Goal: Task Accomplishment & Management: Manage account settings

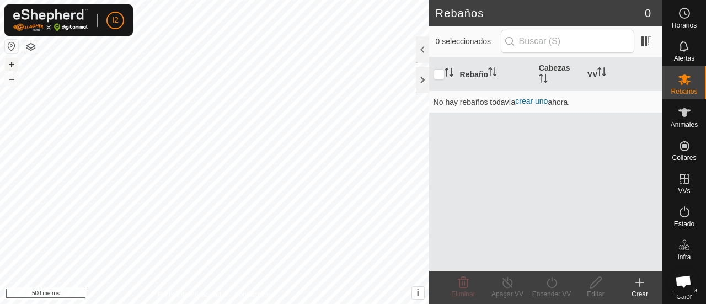
click at [423, 84] on div at bounding box center [422, 80] width 13 height 26
click at [416, 53] on div at bounding box center [422, 49] width 13 height 26
click at [424, 54] on div at bounding box center [422, 49] width 13 height 26
click at [646, 43] on span at bounding box center [647, 42] width 18 height 18
click at [7, 83] on button "–" at bounding box center [11, 78] width 13 height 13
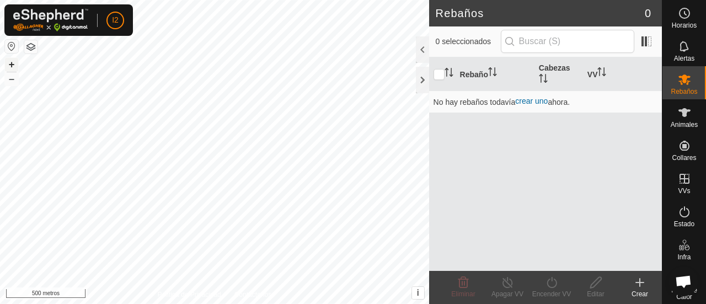
click at [9, 68] on font "+" at bounding box center [12, 64] width 6 height 12
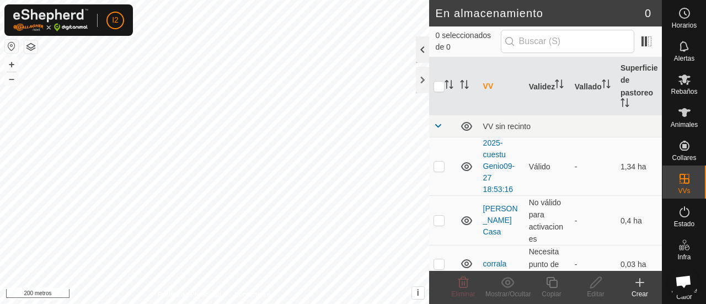
click at [422, 47] on div at bounding box center [422, 49] width 13 height 26
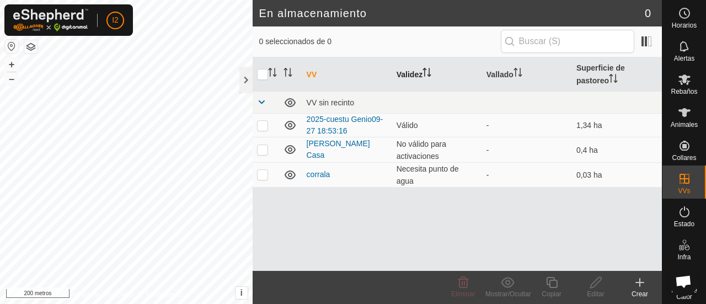
click at [428, 71] on icon "Activar para ordenar" at bounding box center [427, 72] width 9 height 9
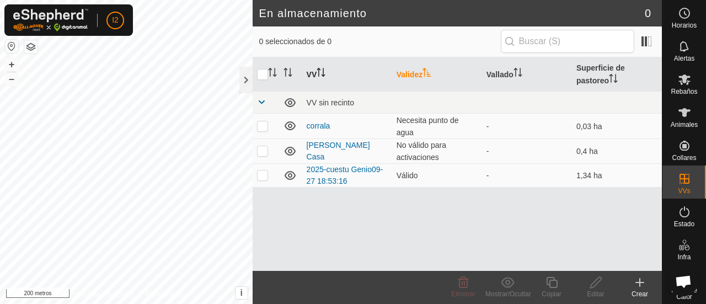
click at [319, 76] on icon "Activar para ordenar" at bounding box center [318, 72] width 1 height 9
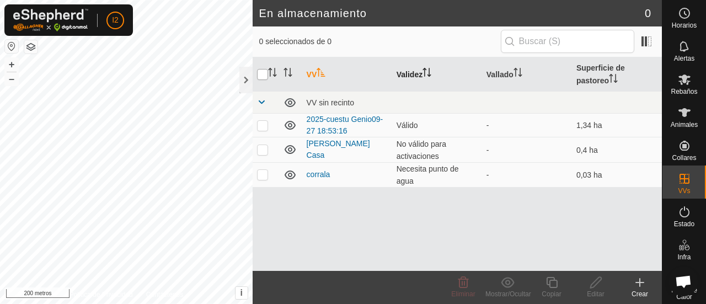
click at [258, 73] on input "checkbox" at bounding box center [262, 74] width 11 height 11
checkbox input "true"
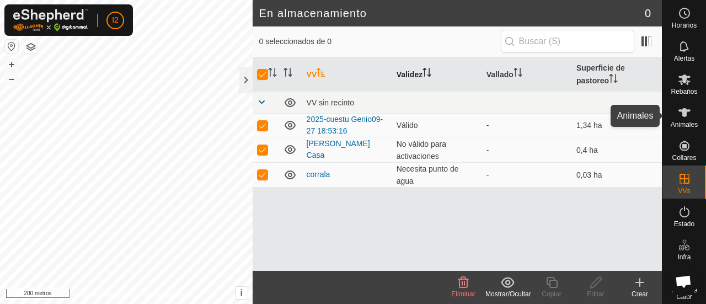
click at [679, 120] on es-animals-svg-icon at bounding box center [685, 113] width 20 height 18
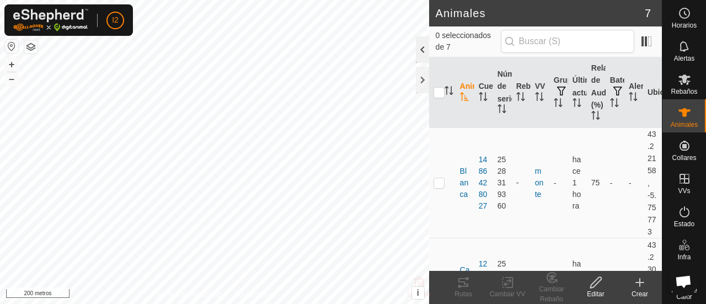
click at [424, 48] on div at bounding box center [422, 49] width 13 height 26
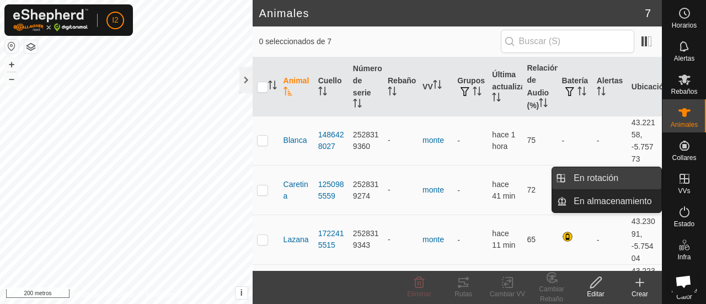
click at [589, 181] on link "En rotación" at bounding box center [614, 178] width 94 height 22
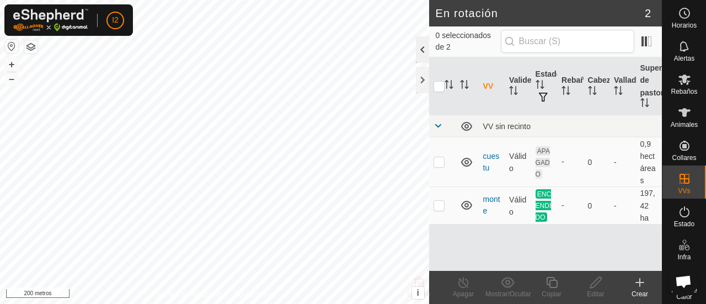
click at [419, 50] on div at bounding box center [422, 49] width 13 height 26
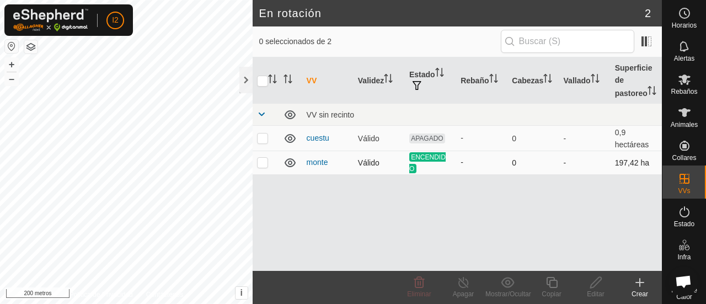
click at [264, 164] on p-checkbox at bounding box center [262, 162] width 11 height 9
checkbox input "true"
click at [442, 67] on th "Estado" at bounding box center [430, 80] width 51 height 46
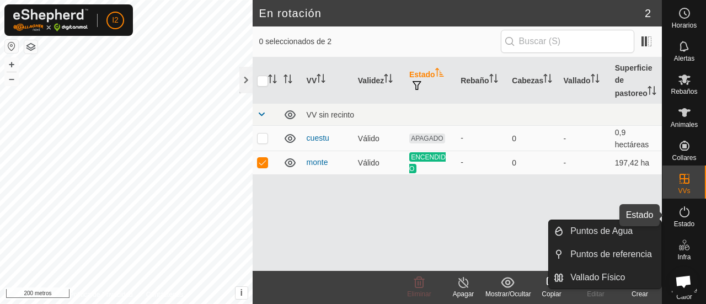
click at [680, 218] on icon at bounding box center [684, 211] width 13 height 13
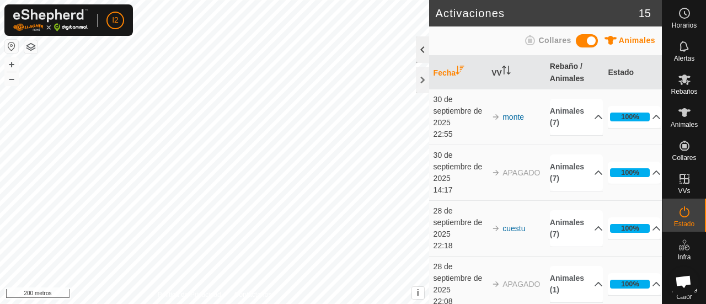
click at [422, 50] on div at bounding box center [422, 49] width 13 height 26
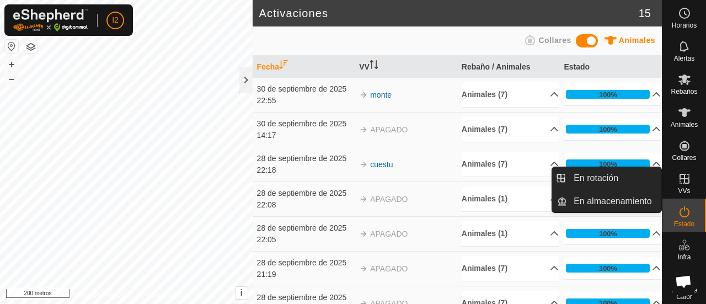
click at [679, 186] on es-virtualpaddocks-svg-icon at bounding box center [685, 179] width 20 height 18
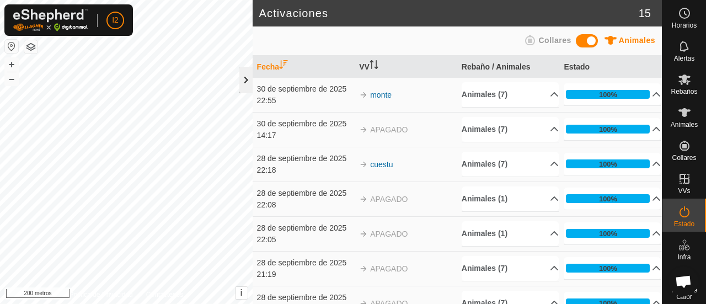
click at [243, 80] on div at bounding box center [245, 80] width 13 height 26
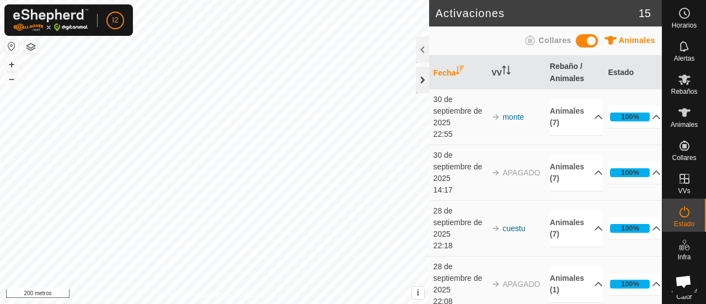
click at [423, 82] on div at bounding box center [422, 80] width 13 height 26
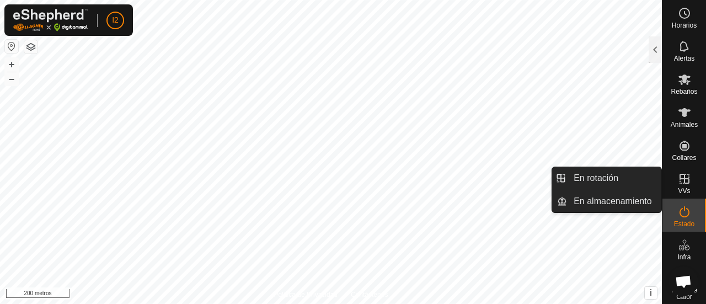
click at [678, 177] on icon at bounding box center [684, 178] width 13 height 13
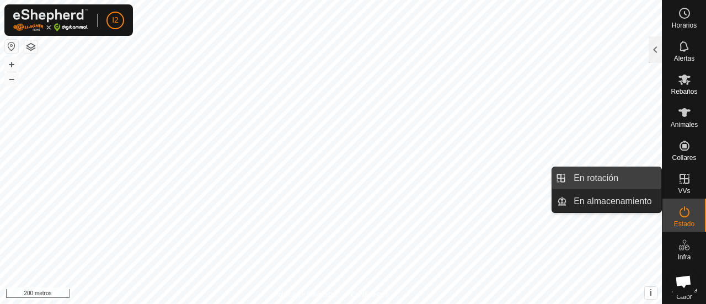
click at [598, 180] on link "En rotación" at bounding box center [614, 178] width 94 height 22
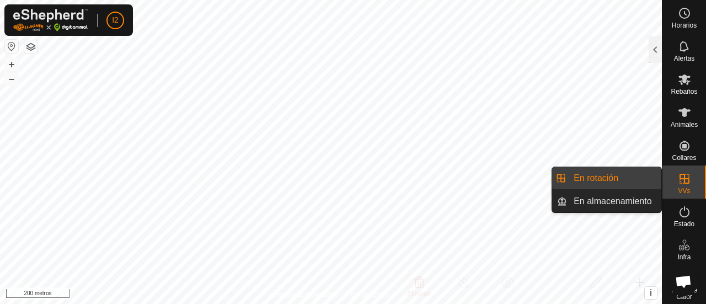
click at [557, 178] on li "En rotación" at bounding box center [606, 178] width 109 height 22
click at [563, 206] on li "En almacenamiento" at bounding box center [606, 201] width 109 height 22
click at [590, 202] on link "En almacenamiento" at bounding box center [614, 201] width 94 height 22
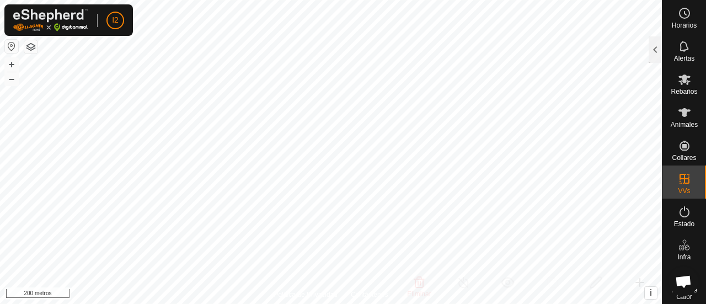
click at [662, 303] on p-menu "En rotación En almacenamiento" at bounding box center [662, 304] width 0 height 0
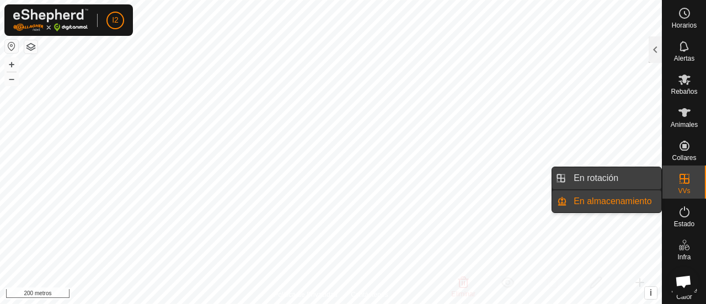
click at [622, 174] on link "En rotación" at bounding box center [614, 178] width 94 height 22
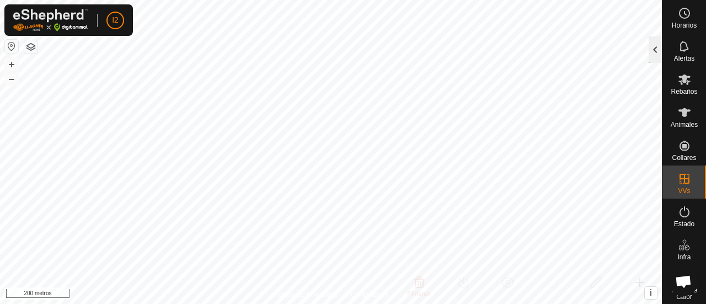
click at [654, 46] on div at bounding box center [655, 49] width 13 height 26
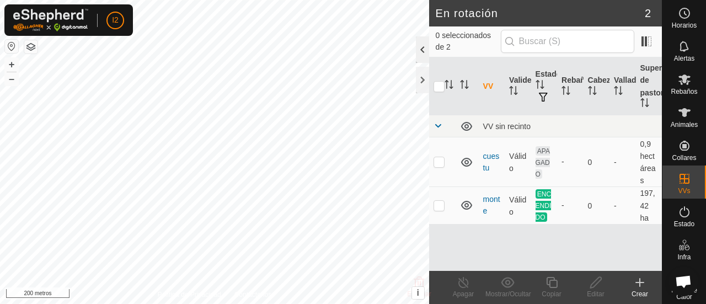
click at [420, 49] on div at bounding box center [422, 49] width 13 height 26
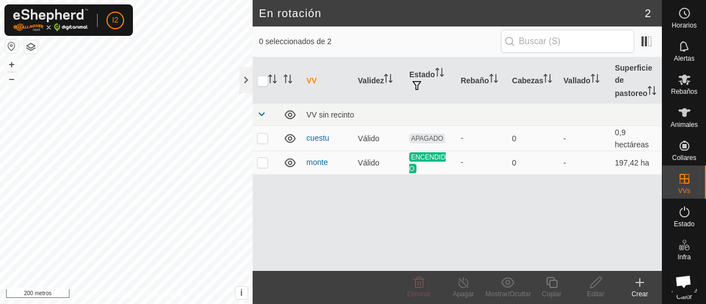
click at [639, 285] on icon at bounding box center [639, 282] width 13 height 13
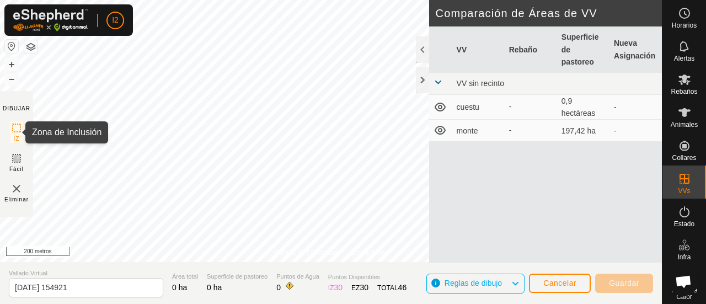
click at [15, 130] on icon at bounding box center [16, 127] width 13 height 13
click at [11, 61] on font "+" at bounding box center [12, 64] width 6 height 12
click at [10, 45] on button "button" at bounding box center [11, 46] width 13 height 13
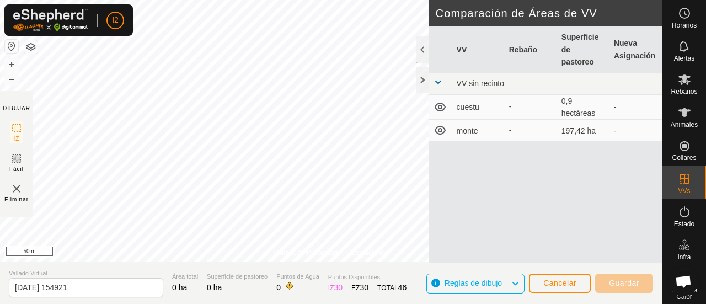
click at [10, 45] on button "button" at bounding box center [11, 46] width 13 height 13
click at [555, 281] on font "Cancelar" at bounding box center [560, 283] width 33 height 9
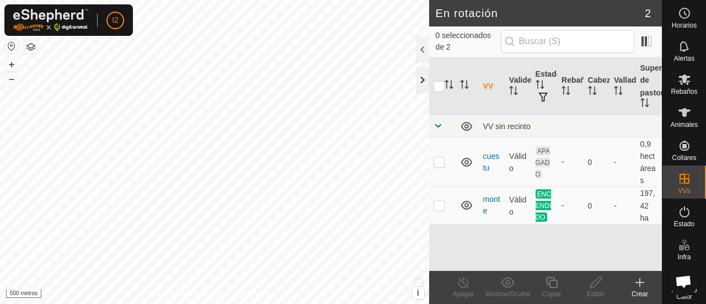
click at [420, 73] on div at bounding box center [422, 80] width 13 height 26
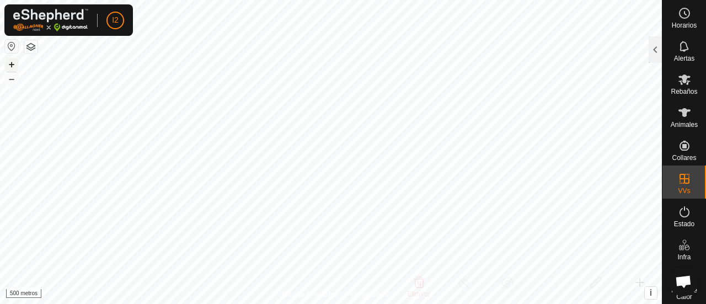
click at [8, 65] on button "+" at bounding box center [11, 64] width 13 height 13
click at [14, 65] on font "+" at bounding box center [12, 64] width 6 height 12
click at [14, 84] on font "–" at bounding box center [12, 79] width 6 height 12
click at [680, 216] on icon at bounding box center [685, 211] width 10 height 11
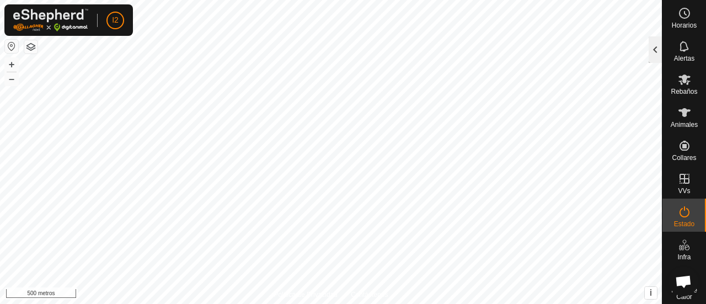
click at [656, 54] on div at bounding box center [655, 49] width 13 height 26
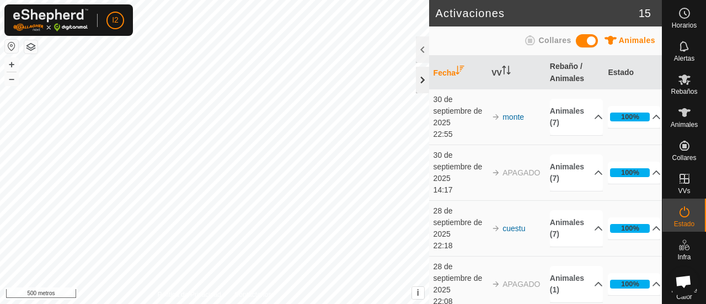
click at [422, 82] on div at bounding box center [422, 80] width 13 height 26
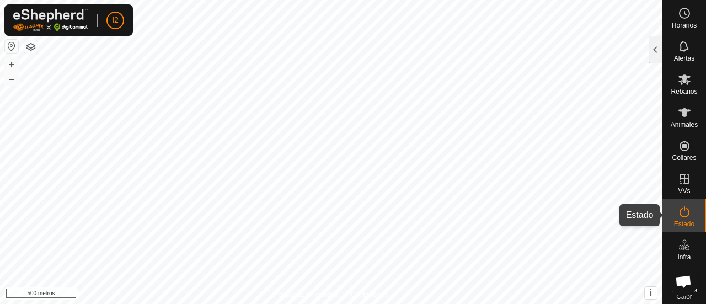
click at [675, 221] on font "Estado" at bounding box center [684, 224] width 20 height 8
click at [655, 50] on div at bounding box center [655, 49] width 13 height 26
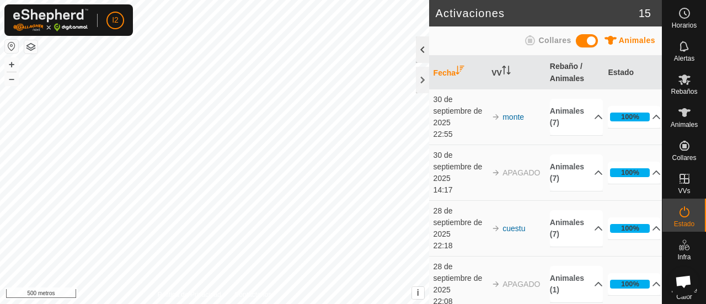
click at [419, 51] on div at bounding box center [422, 49] width 13 height 26
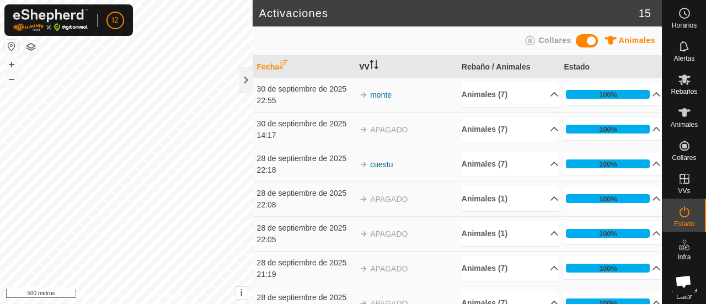
click at [370, 63] on icon "Activar para ordenar" at bounding box center [374, 64] width 9 height 9
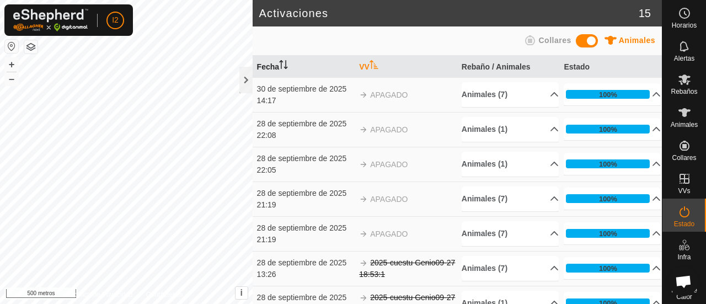
click at [281, 63] on icon "Activar para ordenar" at bounding box center [281, 64] width 1 height 9
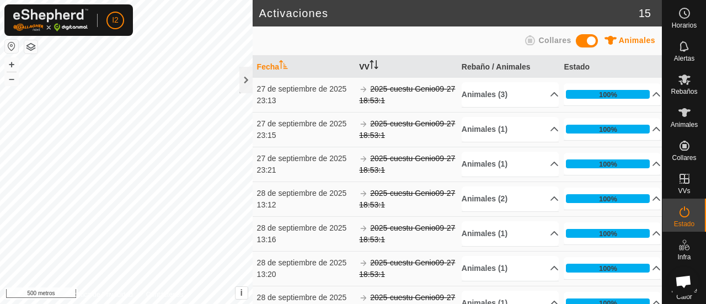
click at [359, 70] on font "VV" at bounding box center [364, 66] width 10 height 9
click at [370, 66] on icon "Activar para ordenar" at bounding box center [374, 64] width 9 height 9
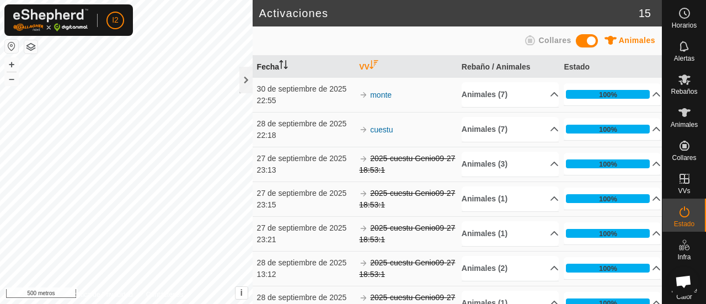
click at [282, 67] on icon "Activar para ordenar" at bounding box center [283, 64] width 9 height 9
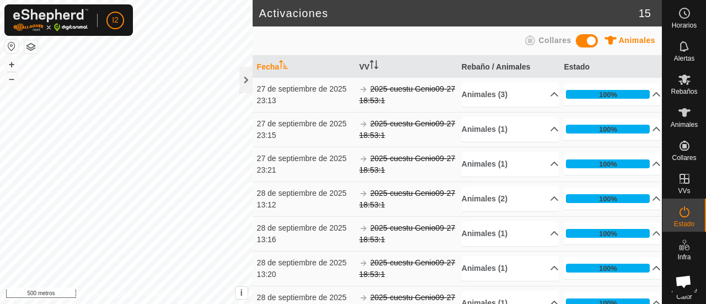
click at [282, 67] on icon "Activar para ordenar" at bounding box center [283, 64] width 9 height 9
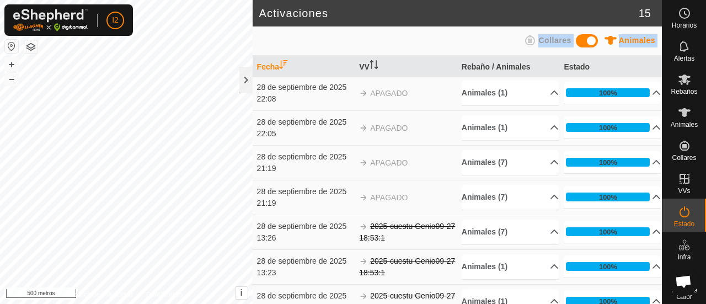
scroll to position [289, 0]
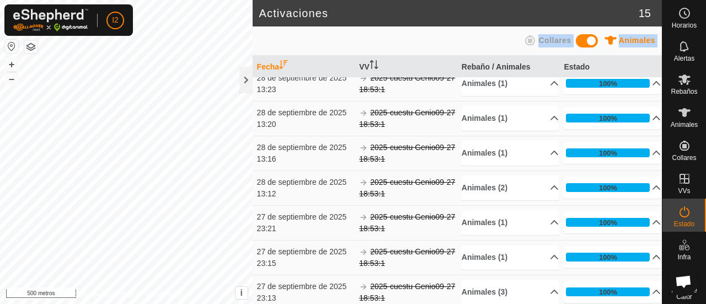
drag, startPoint x: 297, startPoint y: 113, endPoint x: 326, endPoint y: 330, distance: 218.7
click at [326, 303] on html "I2 Horarios Alertas Rebaños Animales Collares VVs Estado Infra Mapa de Calor Ay…" at bounding box center [353, 152] width 706 height 304
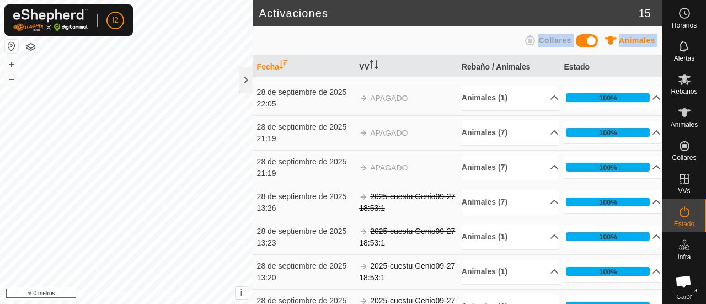
scroll to position [0, 0]
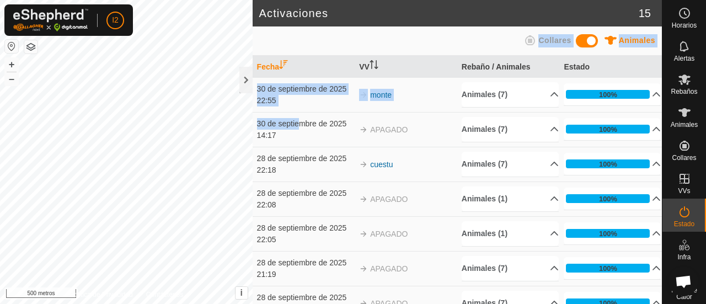
click at [280, 61] on icon "Activar para ordenar" at bounding box center [283, 64] width 9 height 9
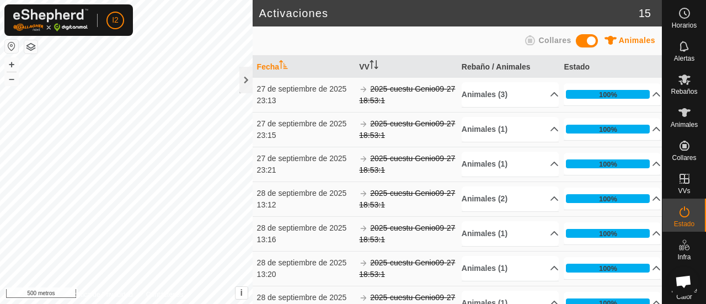
click at [370, 65] on icon "Activar para ordenar" at bounding box center [374, 64] width 9 height 9
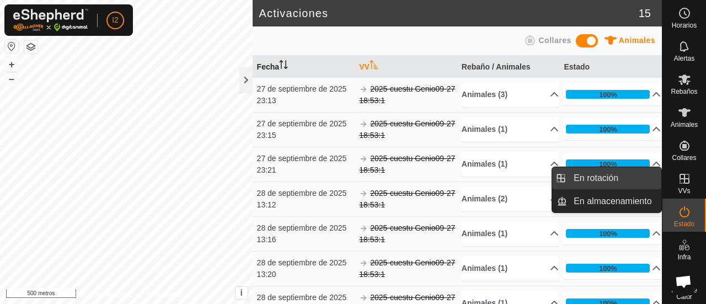
click at [612, 182] on link "En rotación" at bounding box center [614, 178] width 94 height 22
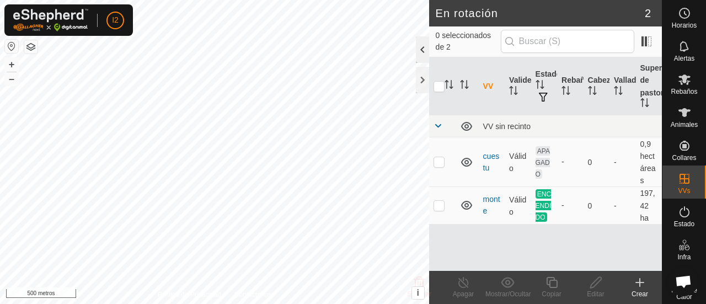
click at [420, 49] on div at bounding box center [422, 49] width 13 height 26
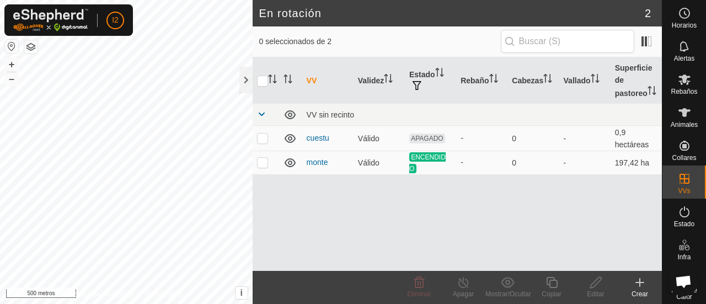
click at [640, 290] on font "Crear" at bounding box center [640, 294] width 17 height 8
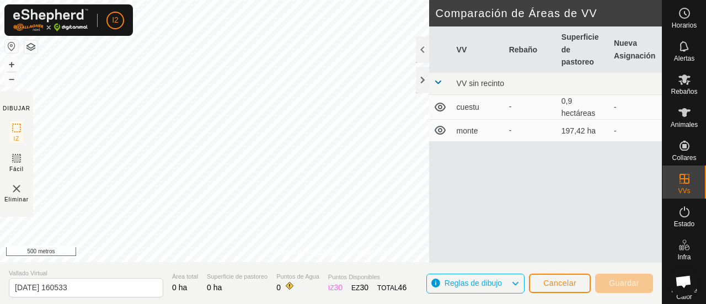
click at [440, 134] on icon at bounding box center [440, 130] width 11 height 9
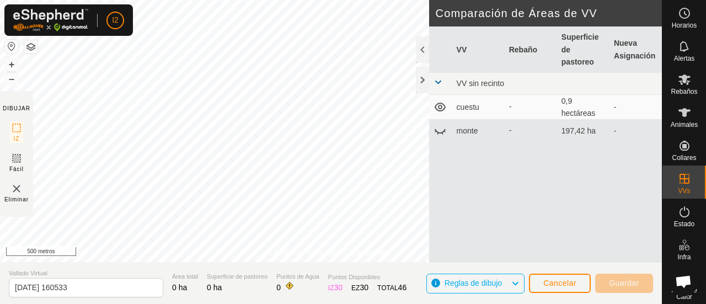
click at [440, 134] on icon at bounding box center [440, 130] width 13 height 13
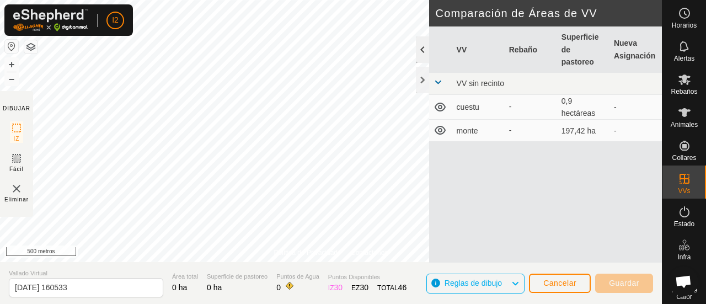
click at [421, 45] on div at bounding box center [422, 49] width 13 height 26
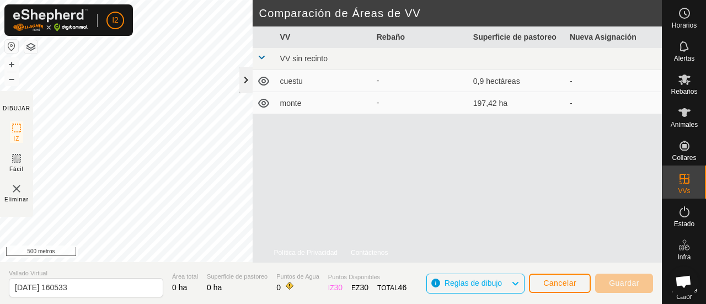
click at [244, 78] on div at bounding box center [245, 80] width 13 height 26
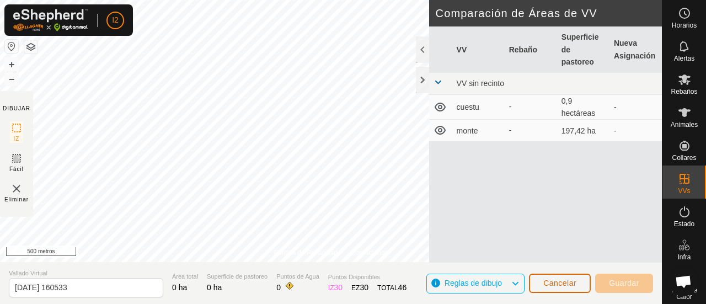
click at [553, 276] on button "Cancelar" at bounding box center [560, 283] width 62 height 19
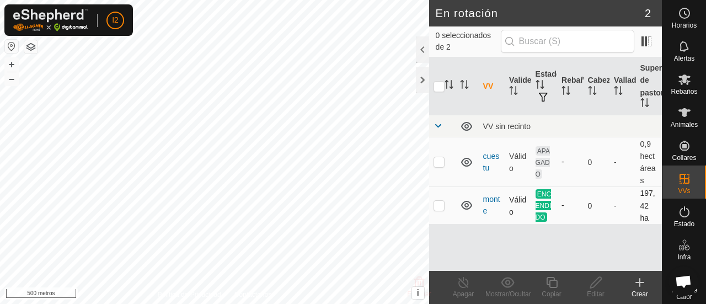
click at [437, 209] on p-checkbox at bounding box center [439, 205] width 11 height 9
checkbox input "true"
click at [462, 283] on line at bounding box center [463, 283] width 9 height 9
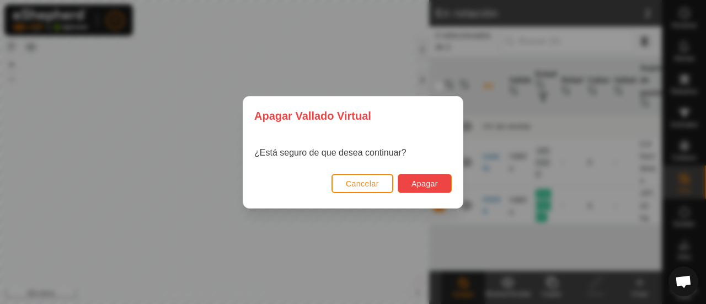
click at [424, 186] on font "Apagar" at bounding box center [425, 183] width 26 height 9
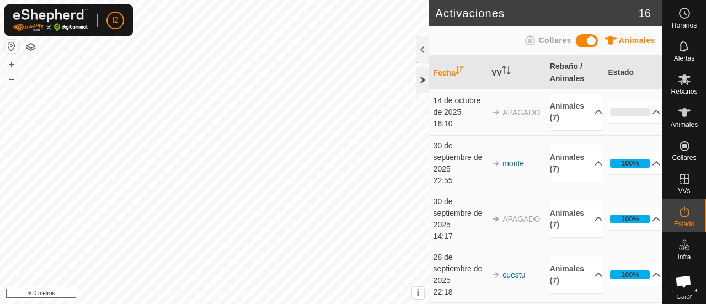
click at [425, 78] on div at bounding box center [422, 80] width 13 height 26
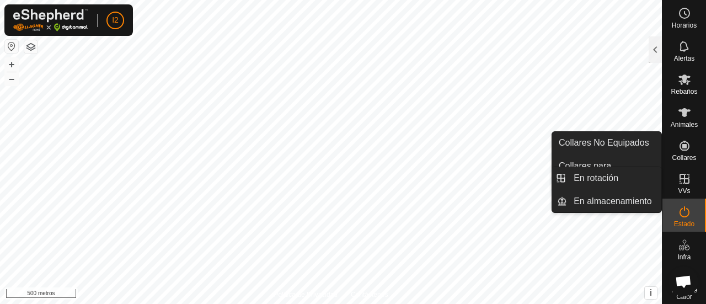
click at [683, 177] on icon at bounding box center [684, 178] width 13 height 13
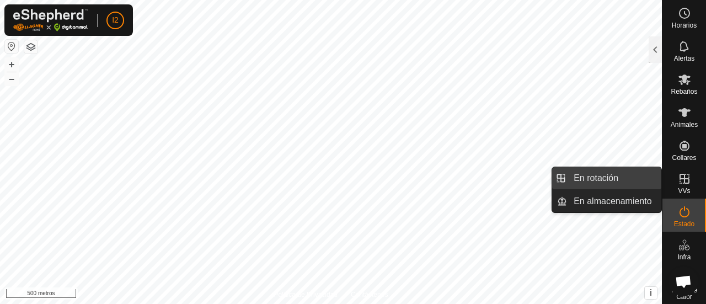
click at [609, 178] on link "En rotación" at bounding box center [614, 178] width 94 height 22
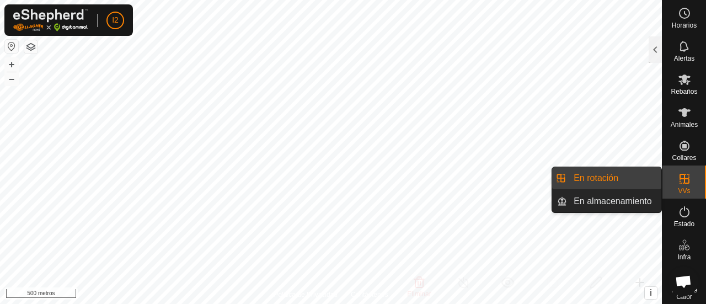
click at [683, 183] on icon at bounding box center [685, 179] width 10 height 10
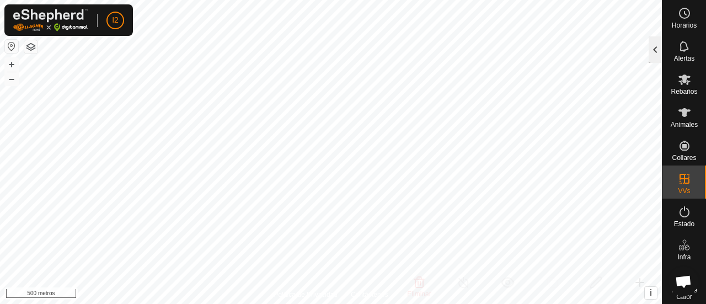
click at [656, 50] on div at bounding box center [655, 49] width 13 height 26
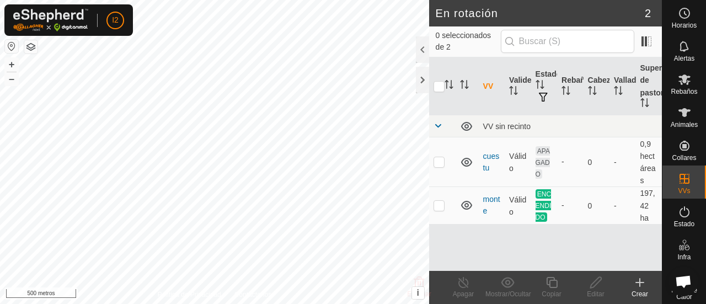
click at [638, 279] on icon at bounding box center [639, 282] width 13 height 13
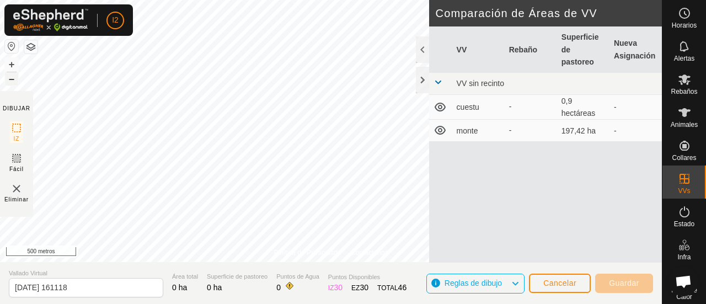
click at [9, 81] on font "–" at bounding box center [12, 79] width 6 height 12
click at [422, 80] on div at bounding box center [422, 80] width 13 height 26
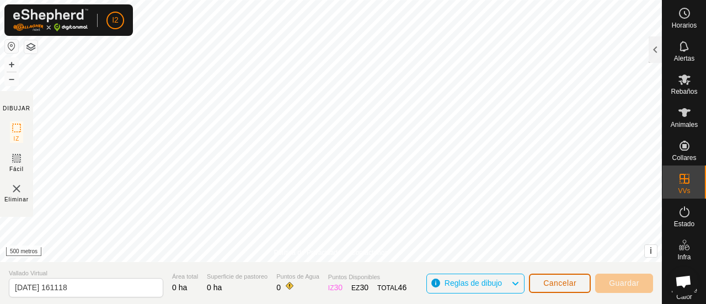
click at [556, 285] on font "Cancelar" at bounding box center [560, 283] width 33 height 9
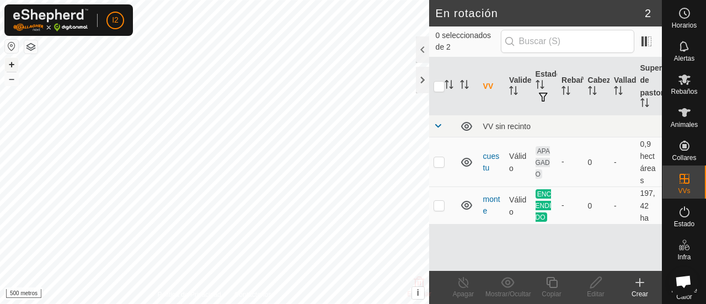
click at [13, 66] on font "+" at bounding box center [12, 64] width 6 height 12
click at [642, 291] on font "Crear" at bounding box center [640, 294] width 17 height 8
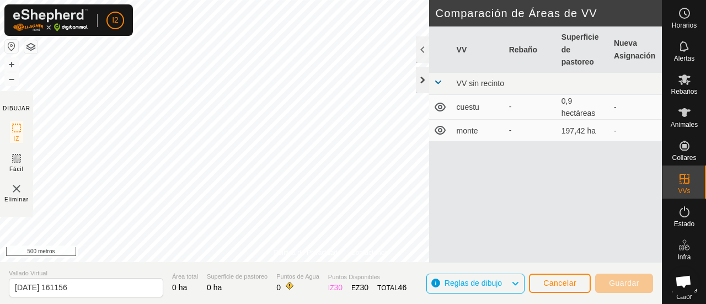
click at [423, 79] on div at bounding box center [422, 80] width 13 height 26
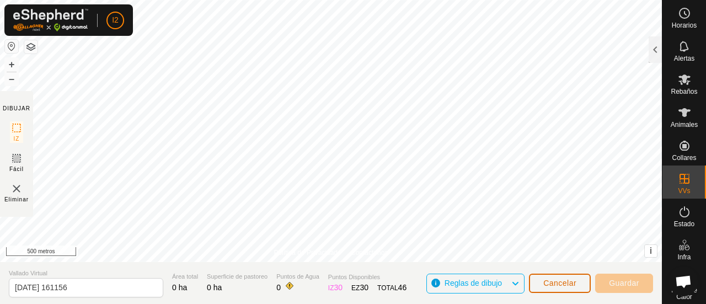
click at [551, 278] on button "Cancelar" at bounding box center [560, 283] width 62 height 19
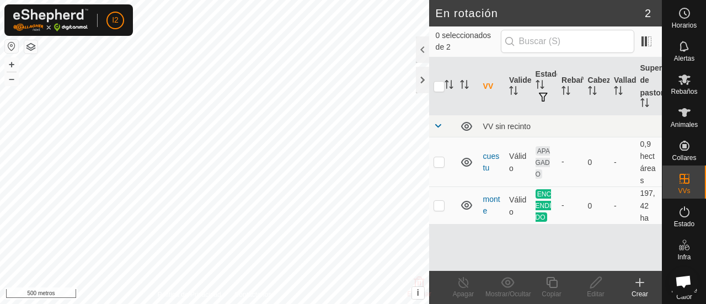
click at [638, 284] on icon at bounding box center [639, 282] width 13 height 13
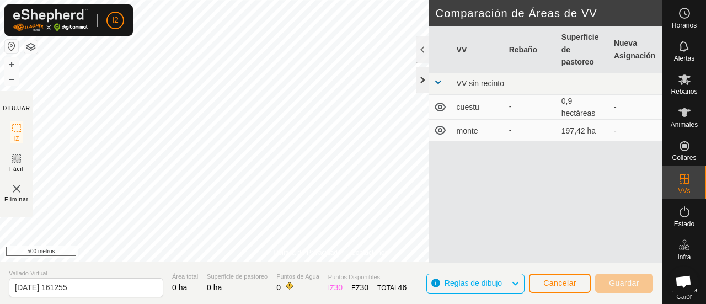
click at [424, 81] on div at bounding box center [422, 80] width 13 height 26
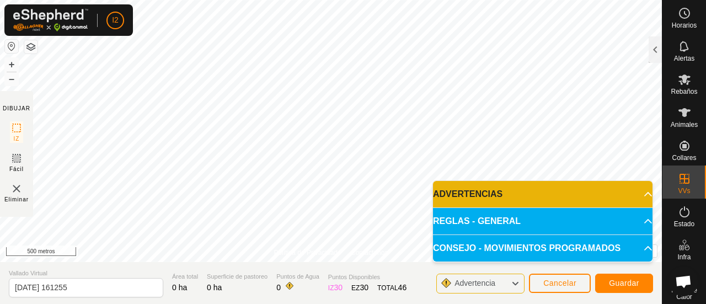
click at [516, 283] on icon at bounding box center [515, 283] width 9 height 14
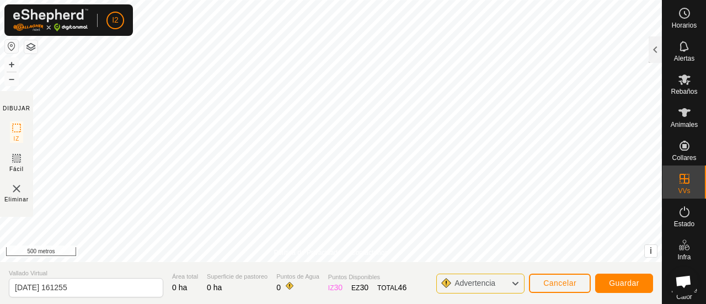
click at [516, 283] on icon at bounding box center [515, 283] width 9 height 14
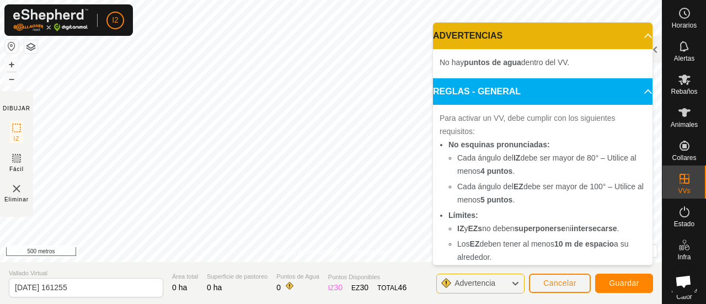
click at [516, 283] on icon at bounding box center [515, 283] width 9 height 14
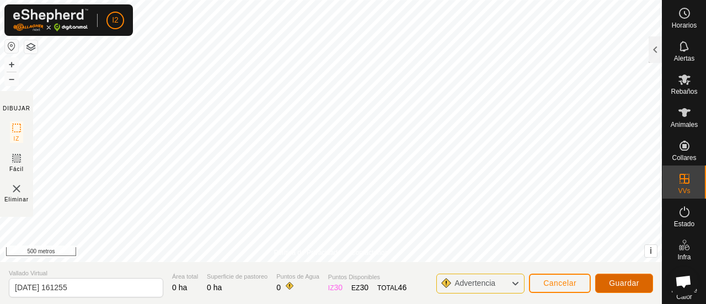
click at [627, 286] on font "Guardar" at bounding box center [624, 283] width 30 height 9
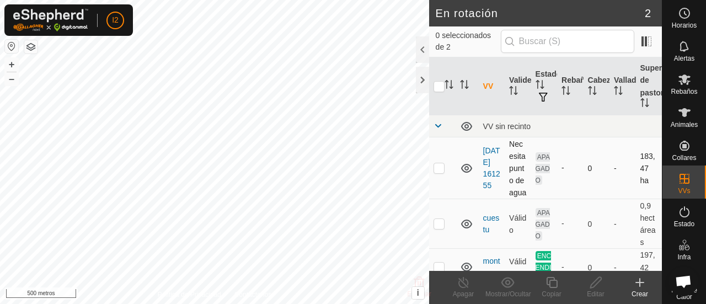
click at [467, 173] on icon at bounding box center [466, 168] width 11 height 9
click at [467, 175] on icon at bounding box center [466, 168] width 13 height 13
click at [436, 172] on p-checkbox at bounding box center [439, 167] width 11 height 9
checkbox input "true"
click at [592, 285] on icon at bounding box center [596, 282] width 14 height 13
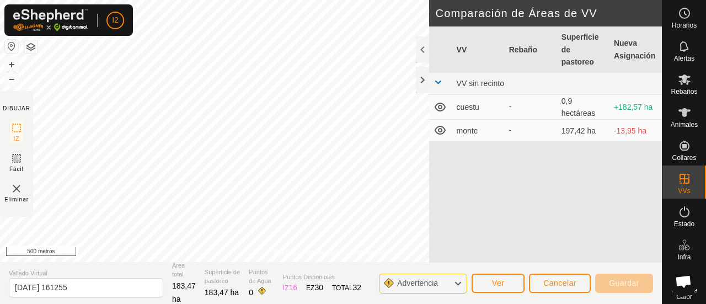
click at [464, 133] on font "monte" at bounding box center [468, 130] width 22 height 9
click at [438, 131] on icon at bounding box center [440, 130] width 13 height 13
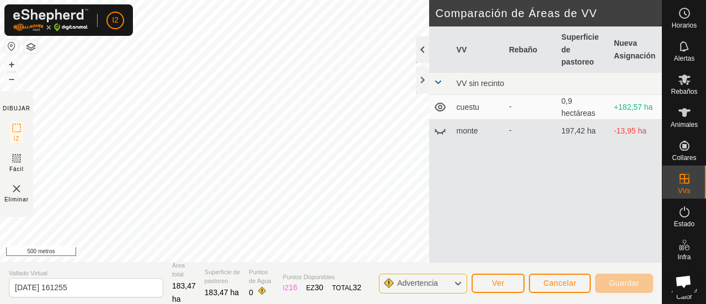
click at [422, 50] on div at bounding box center [422, 49] width 13 height 26
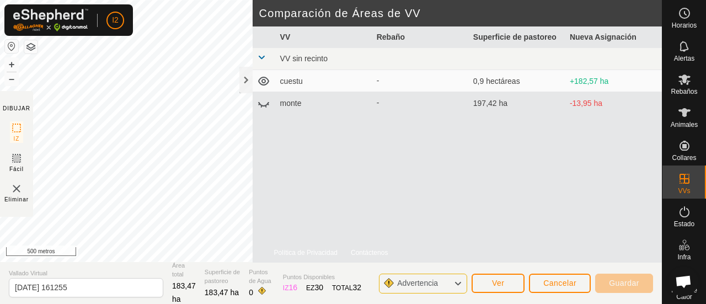
click at [454, 283] on icon at bounding box center [458, 283] width 9 height 14
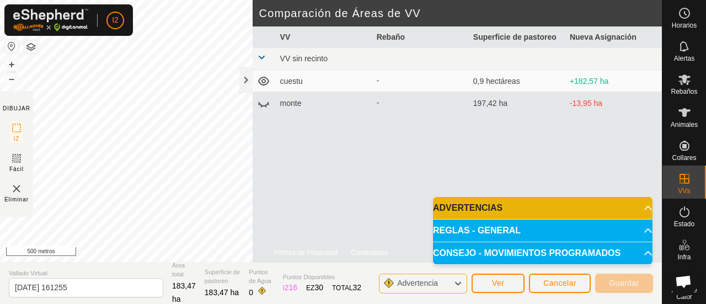
click at [640, 232] on p-accordion-header "REGLAS - GENERAL" at bounding box center [543, 231] width 220 height 22
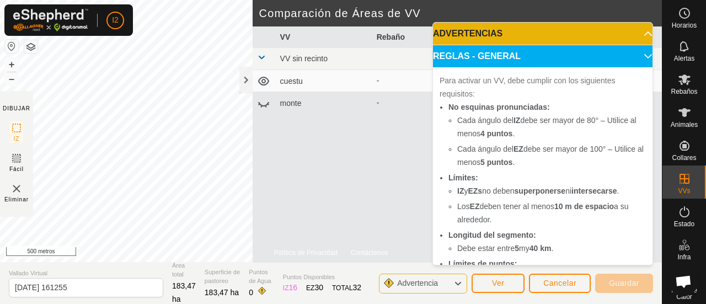
click at [633, 50] on p-accordion-header "REGLAS - GENERAL" at bounding box center [543, 56] width 220 height 22
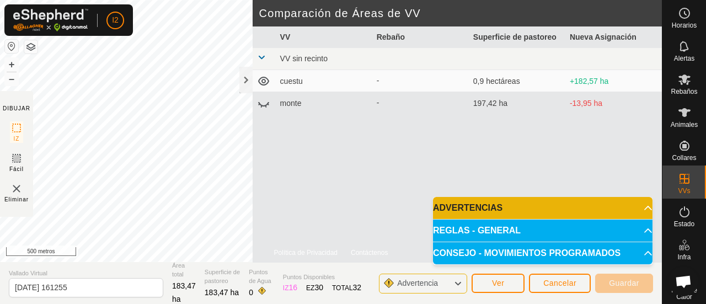
click at [641, 252] on p-accordion-header "CONSEJO - MOVIMIENTOS PROGRAMADOS" at bounding box center [543, 253] width 220 height 22
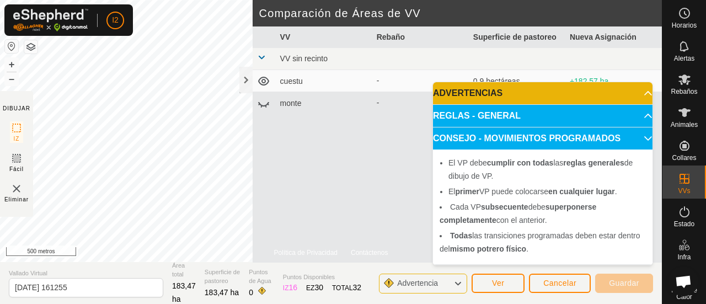
click at [457, 281] on icon at bounding box center [458, 283] width 9 height 14
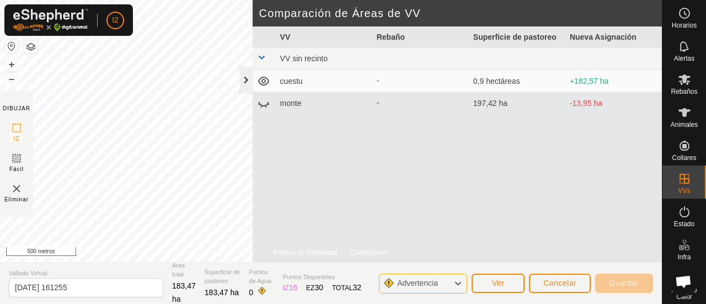
click at [244, 78] on div at bounding box center [245, 80] width 13 height 26
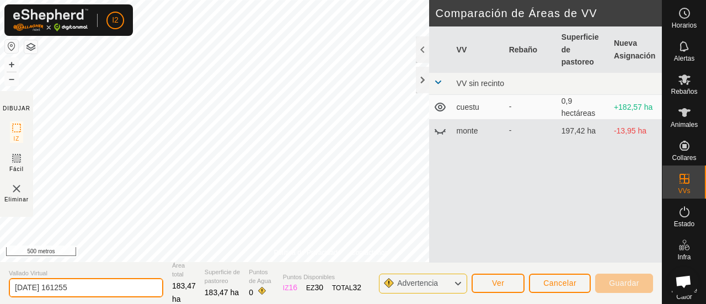
click at [87, 290] on input "[DATE] 161255" at bounding box center [86, 287] width 155 height 19
type input "2"
type input "monte2"
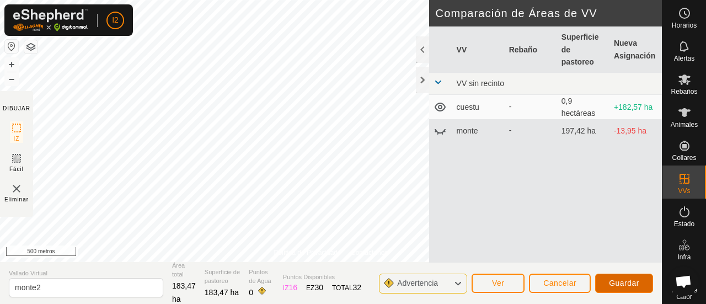
click at [635, 280] on font "Guardar" at bounding box center [624, 283] width 30 height 9
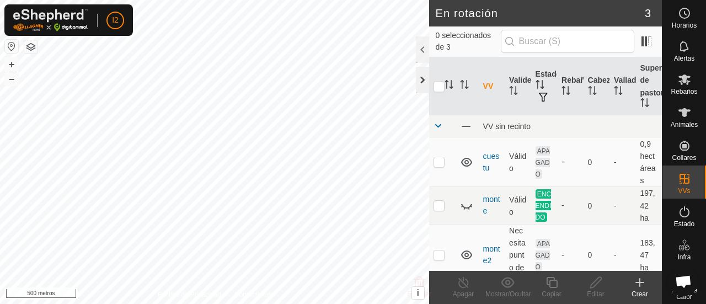
click at [423, 84] on div at bounding box center [422, 80] width 13 height 26
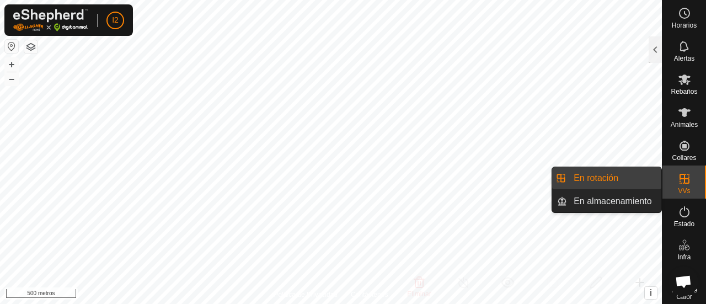
click at [616, 184] on link "En rotación" at bounding box center [614, 178] width 94 height 22
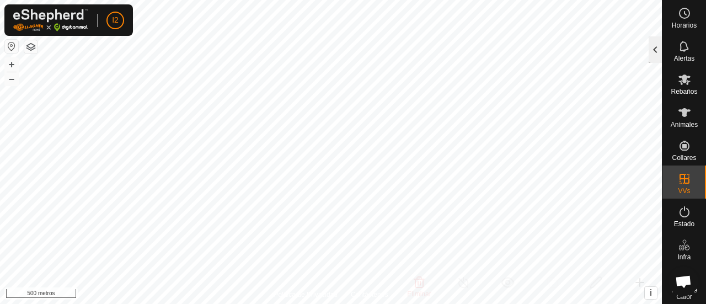
click at [657, 52] on div at bounding box center [655, 49] width 13 height 26
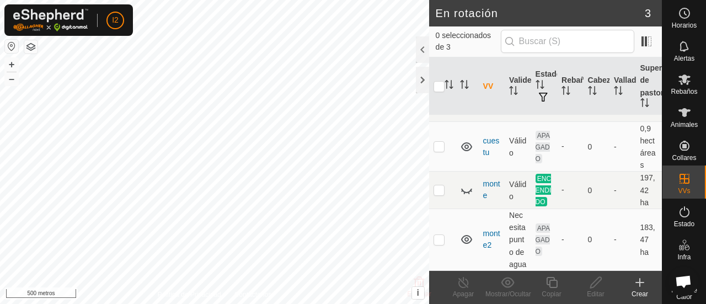
scroll to position [44, 0]
click at [436, 235] on p-checkbox at bounding box center [439, 239] width 11 height 9
checkbox input "true"
click at [593, 289] on icon at bounding box center [596, 282] width 14 height 13
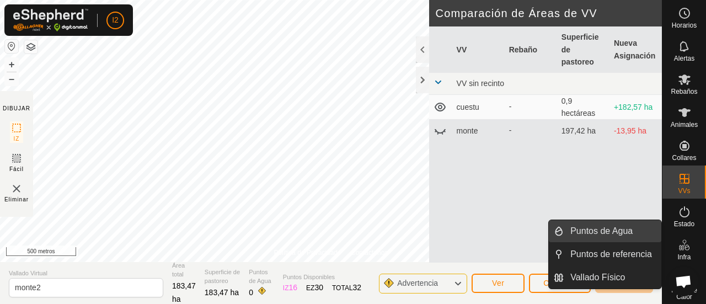
click at [627, 236] on link "Puntos de Agua" at bounding box center [613, 231] width 98 height 22
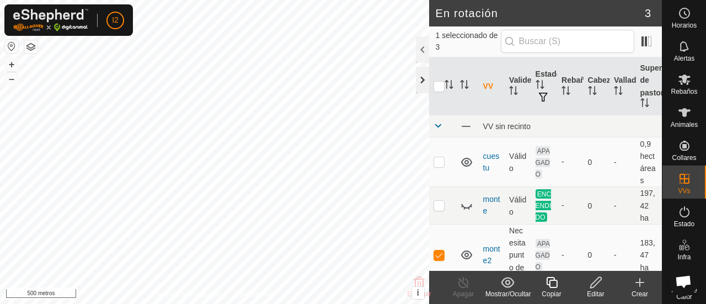
click at [422, 78] on div at bounding box center [422, 80] width 13 height 26
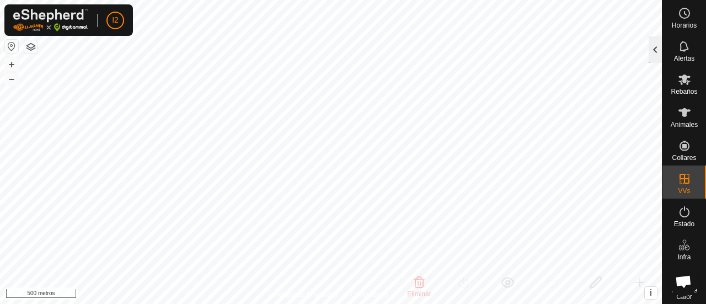
click at [652, 54] on div at bounding box center [655, 49] width 13 height 26
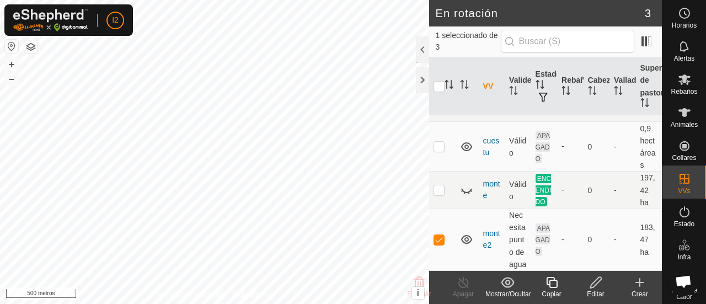
scroll to position [44, 0]
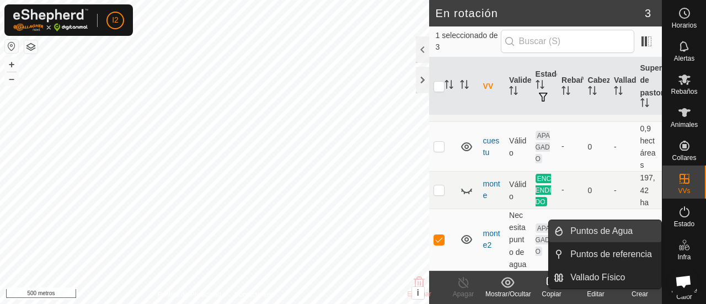
click at [610, 229] on link "Puntos de Agua" at bounding box center [613, 231] width 98 height 22
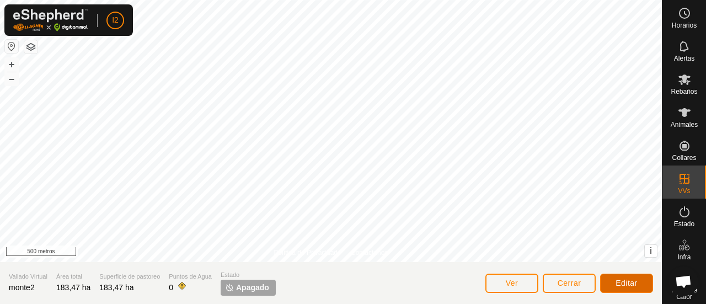
click at [622, 282] on font "Editar" at bounding box center [627, 283] width 22 height 9
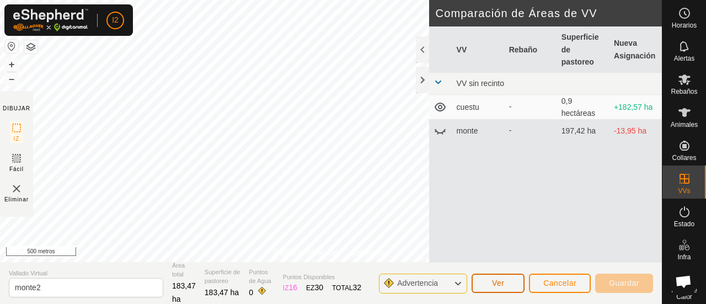
click at [498, 284] on font "Ver" at bounding box center [498, 283] width 13 height 9
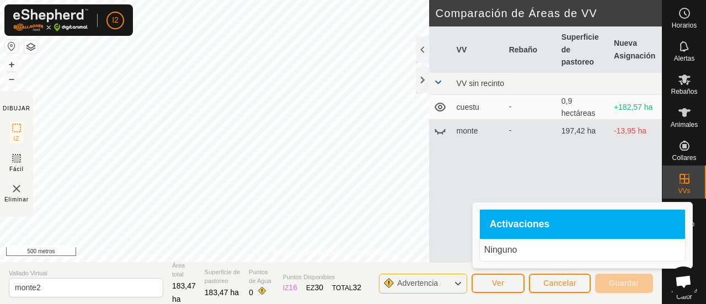
click at [498, 254] on p "Ninguno" at bounding box center [582, 249] width 196 height 13
click at [458, 284] on icon at bounding box center [458, 283] width 9 height 14
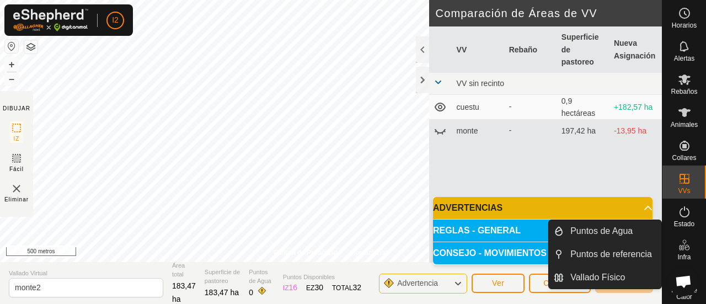
click at [679, 249] on icon at bounding box center [682, 248] width 6 height 6
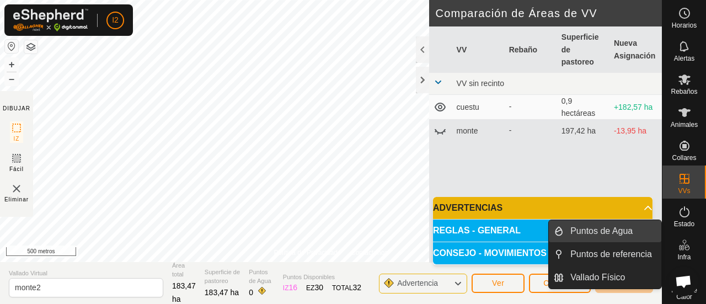
click at [614, 233] on link "Puntos de Agua" at bounding box center [613, 231] width 98 height 22
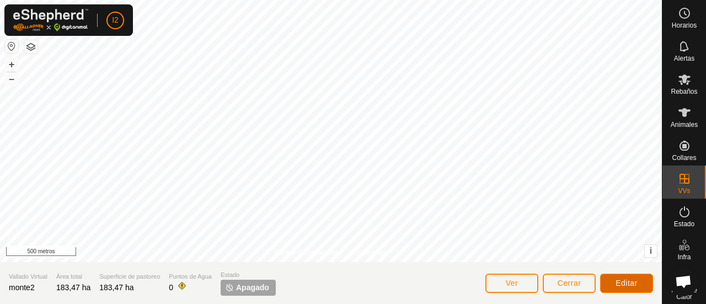
click at [618, 284] on font "Editar" at bounding box center [627, 283] width 22 height 9
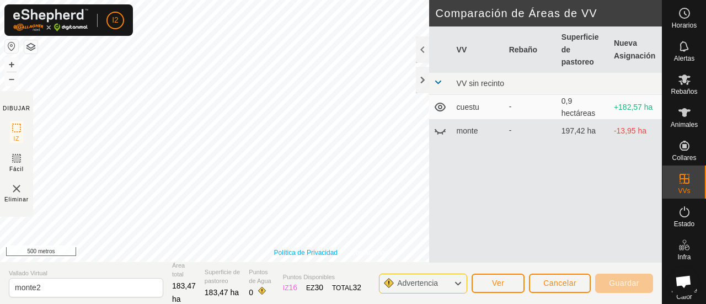
click at [313, 248] on link "Política de Privacidad" at bounding box center [305, 253] width 63 height 10
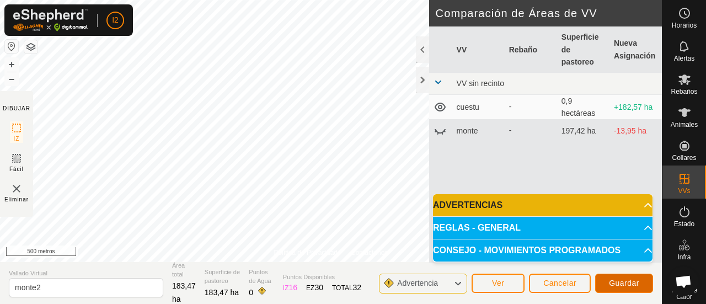
click at [624, 287] on span "Guardar" at bounding box center [624, 283] width 30 height 9
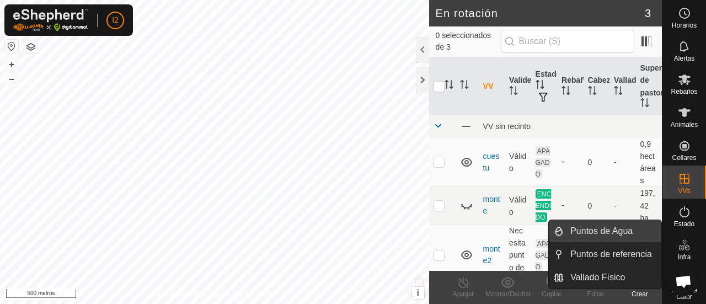
click at [612, 228] on link "Puntos de Agua" at bounding box center [613, 231] width 98 height 22
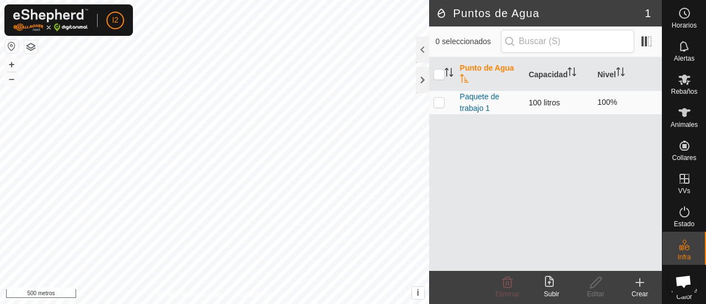
click at [438, 100] on p-checkbox at bounding box center [439, 102] width 11 height 9
checkbox input "true"
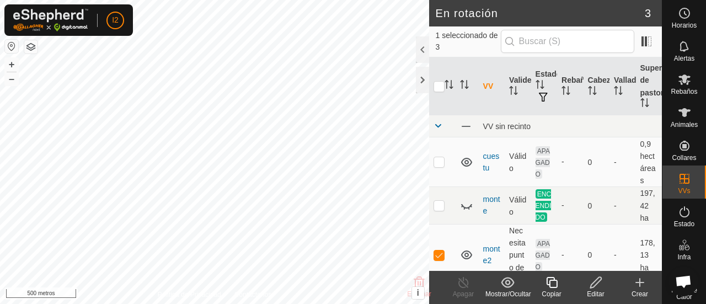
click at [597, 291] on font "Editar" at bounding box center [595, 294] width 17 height 8
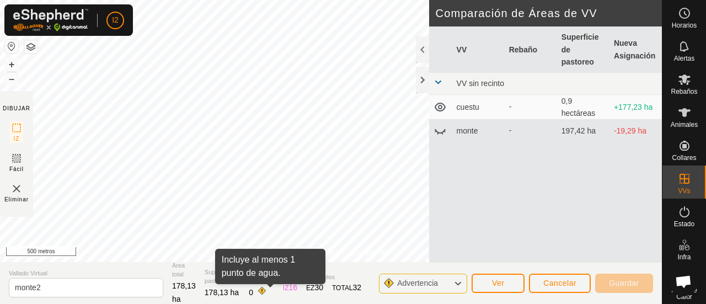
click at [267, 290] on span at bounding box center [262, 290] width 9 height 9
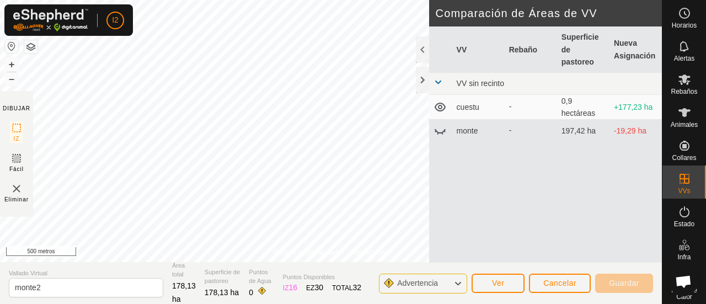
click at [267, 290] on span at bounding box center [262, 290] width 9 height 9
click at [425, 51] on div at bounding box center [422, 49] width 13 height 26
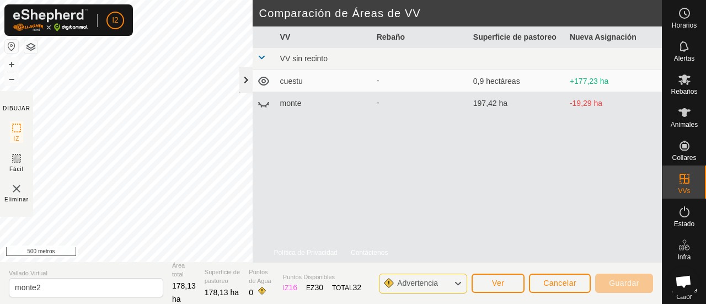
click at [252, 79] on div at bounding box center [245, 80] width 13 height 26
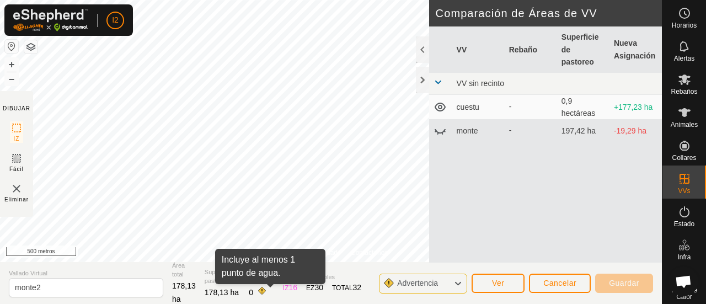
click at [267, 294] on span at bounding box center [262, 290] width 9 height 9
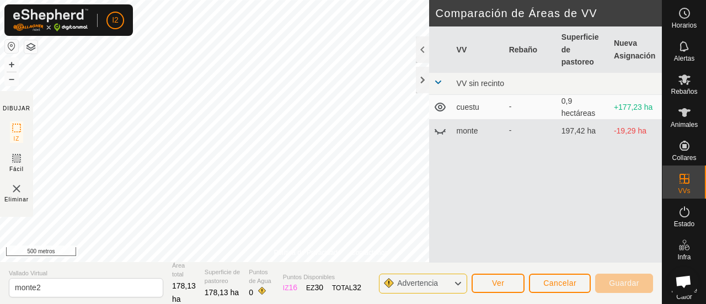
click at [267, 294] on span at bounding box center [262, 290] width 9 height 9
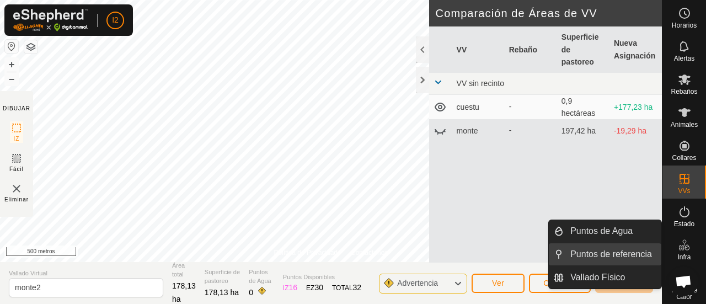
click at [620, 254] on link "Puntos de referencia" at bounding box center [613, 254] width 98 height 22
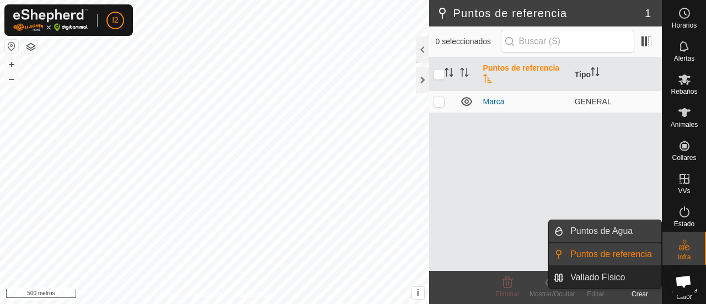
click at [610, 231] on link "Puntos de Agua" at bounding box center [613, 231] width 98 height 22
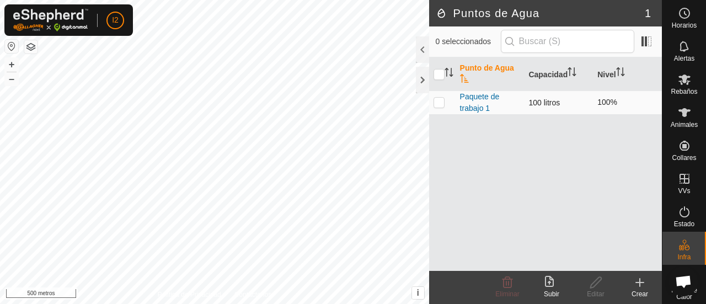
click at [438, 103] on p-checkbox at bounding box center [439, 102] width 11 height 9
checkbox input "true"
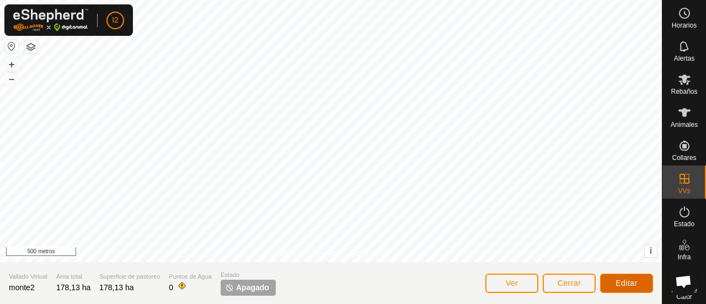
click at [622, 282] on font "Editar" at bounding box center [627, 283] width 22 height 9
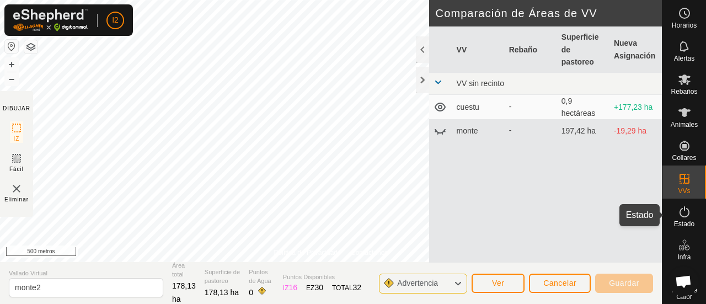
click at [681, 216] on icon at bounding box center [684, 211] width 13 height 13
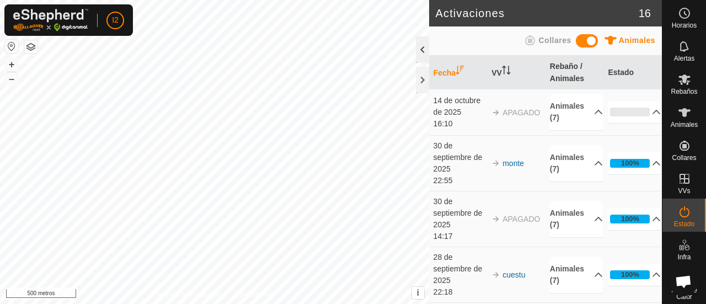
click at [423, 41] on div at bounding box center [422, 49] width 13 height 26
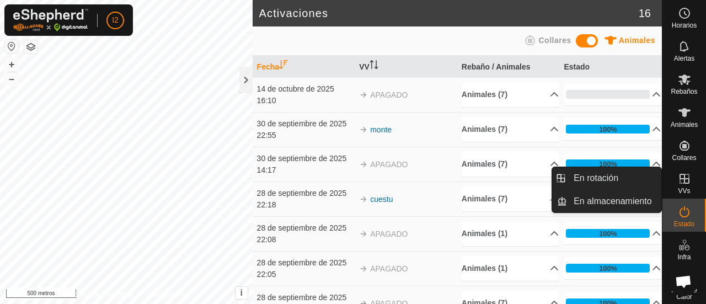
click at [678, 184] on icon at bounding box center [684, 178] width 13 height 13
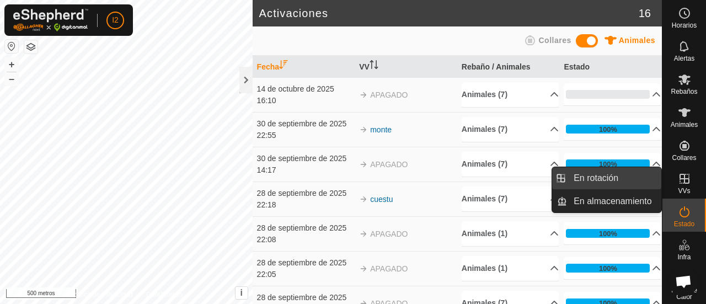
click at [641, 182] on link "En rotación" at bounding box center [614, 178] width 94 height 22
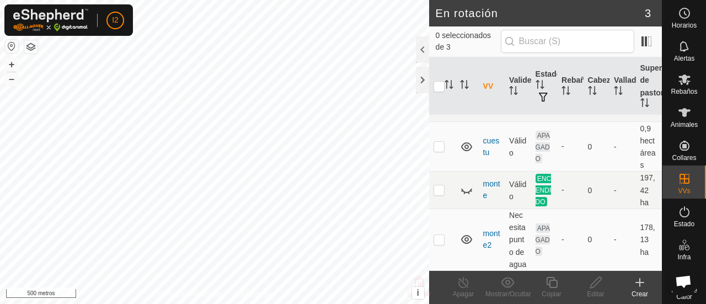
scroll to position [44, 0]
click at [437, 235] on p-checkbox at bounding box center [439, 239] width 11 height 9
checkbox input "true"
click at [596, 287] on icon at bounding box center [596, 282] width 14 height 13
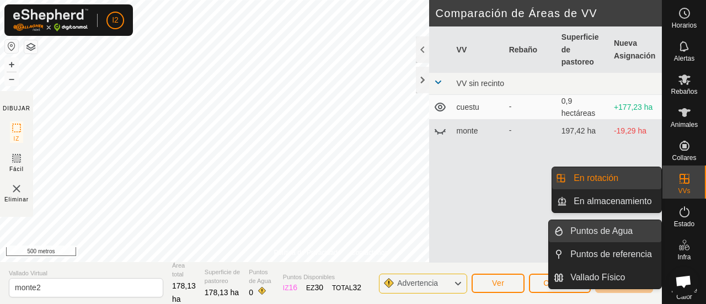
click at [626, 227] on link "Puntos de Agua" at bounding box center [613, 231] width 98 height 22
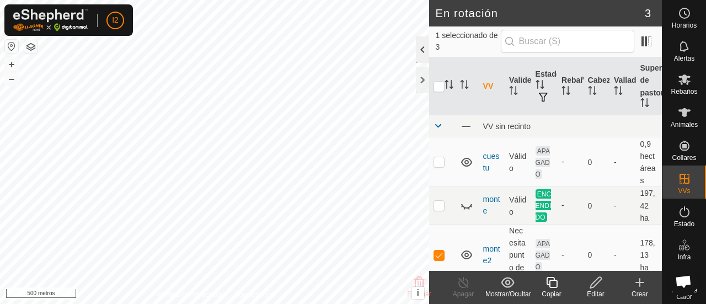
click at [420, 53] on div at bounding box center [422, 49] width 13 height 26
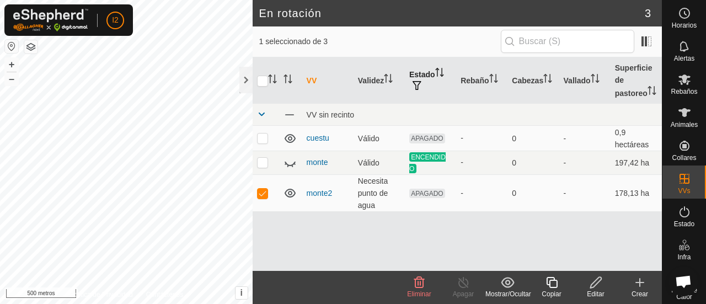
click at [422, 83] on button "button" at bounding box center [416, 86] width 15 height 11
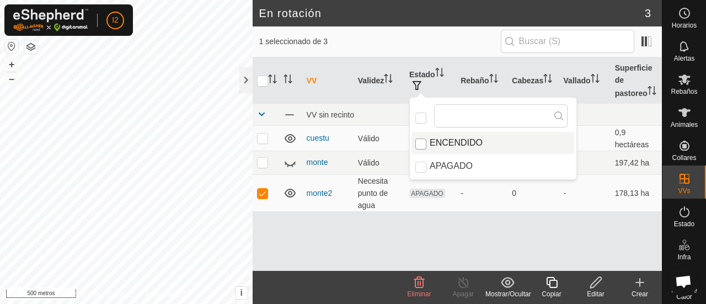
click at [422, 144] on input "ENCENDIDO" at bounding box center [421, 144] width 11 height 11
checkbox input "true"
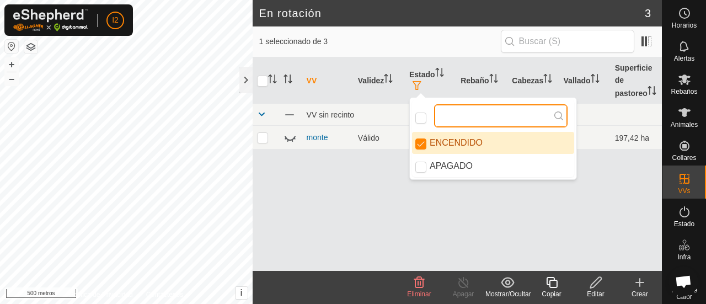
click at [449, 119] on input "text" at bounding box center [501, 115] width 134 height 23
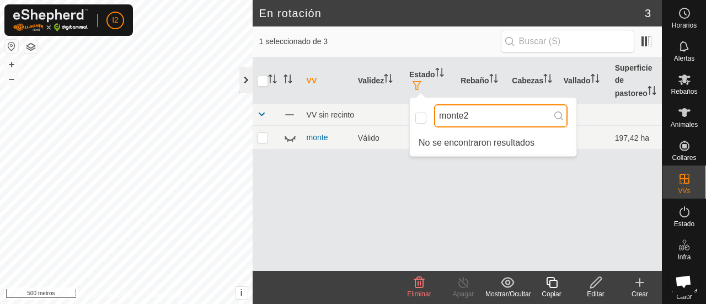
type input "monte2"
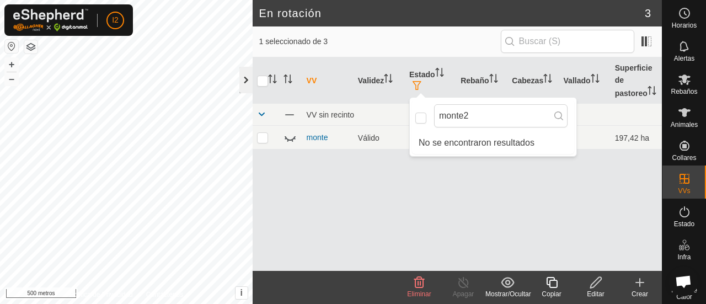
click at [244, 82] on div at bounding box center [245, 80] width 13 height 26
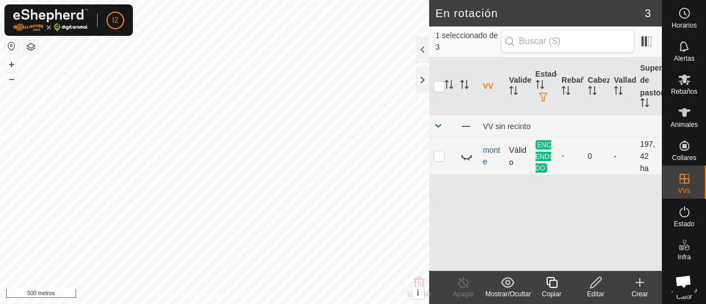
click at [465, 158] on icon at bounding box center [466, 156] width 13 height 13
click at [424, 53] on div at bounding box center [422, 49] width 13 height 26
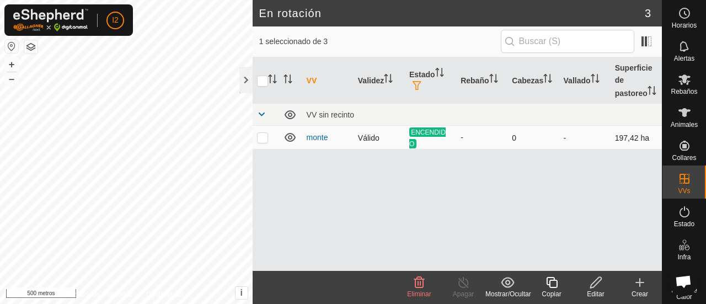
click at [263, 137] on p-checkbox at bounding box center [262, 137] width 11 height 9
checkbox input "true"
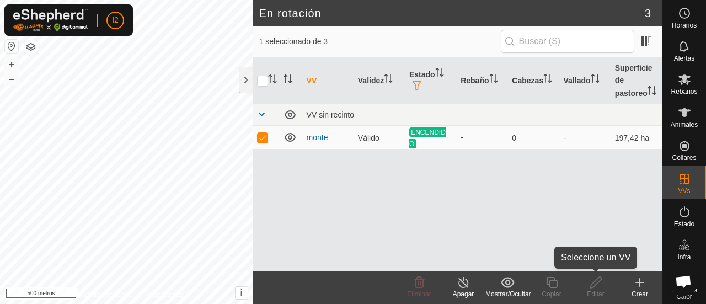
click at [600, 297] on font "Editar" at bounding box center [595, 294] width 17 height 8
click at [466, 287] on icon at bounding box center [464, 282] width 14 height 13
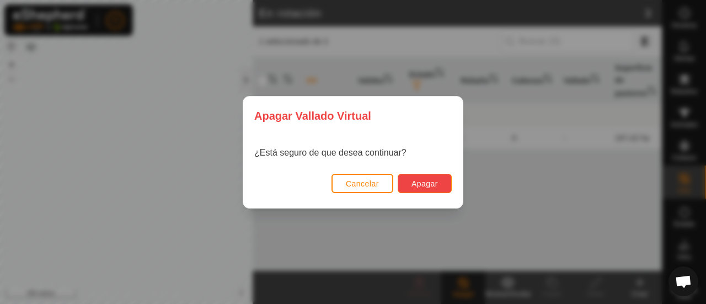
click at [430, 187] on font "Apagar" at bounding box center [425, 183] width 26 height 9
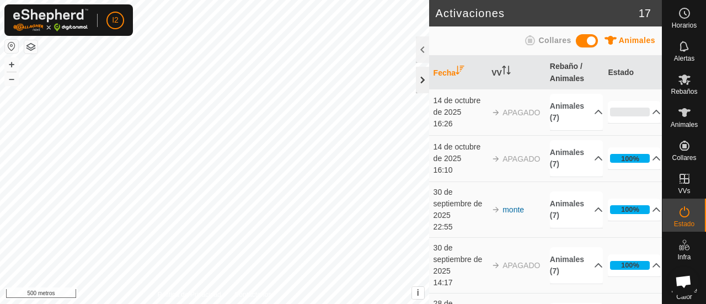
click at [419, 84] on div at bounding box center [422, 80] width 13 height 26
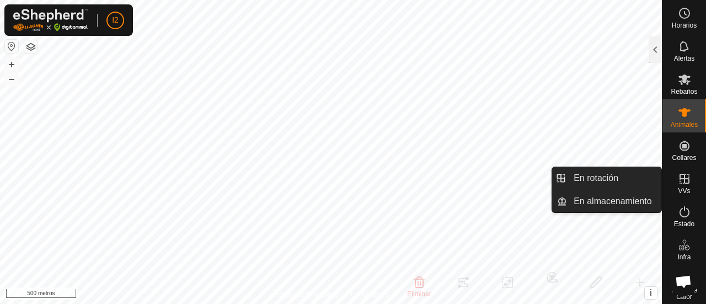
click at [684, 177] on icon at bounding box center [684, 178] width 13 height 13
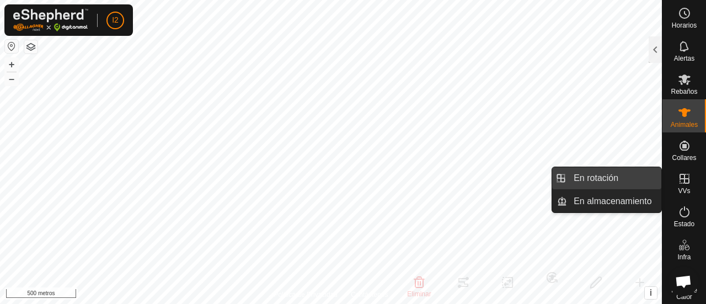
click at [601, 183] on link "En rotación" at bounding box center [614, 178] width 94 height 22
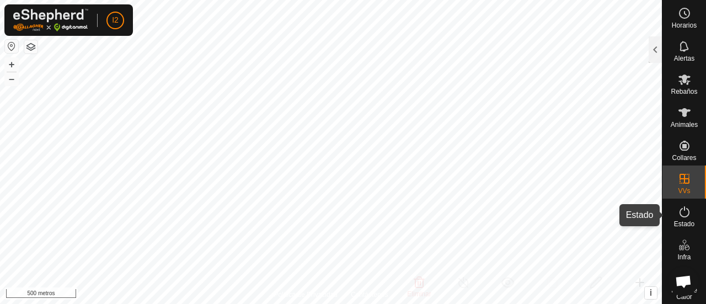
click at [680, 212] on icon at bounding box center [684, 211] width 13 height 13
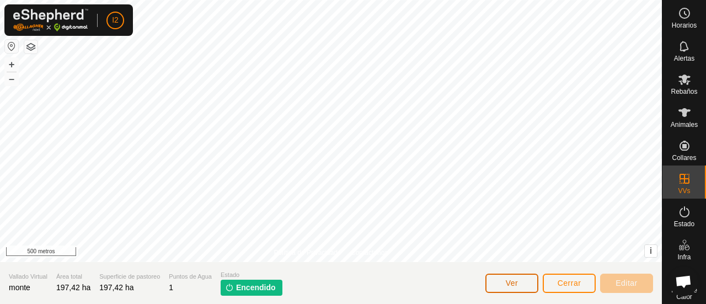
click at [508, 284] on font "Ver" at bounding box center [512, 283] width 13 height 9
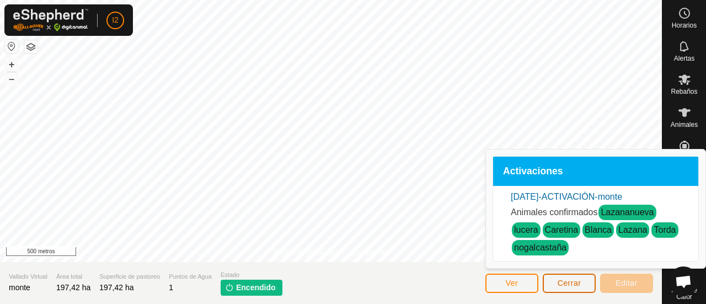
click at [569, 289] on button "Cerrar" at bounding box center [569, 283] width 53 height 19
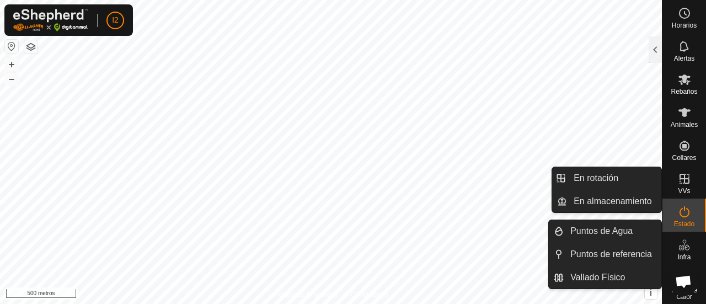
click at [683, 187] on font "VVs" at bounding box center [684, 191] width 12 height 8
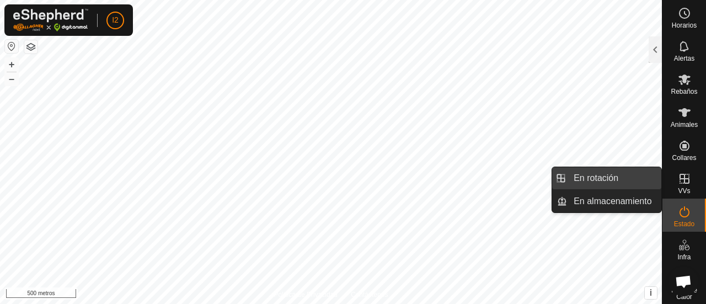
click at [608, 178] on link "En rotación" at bounding box center [614, 178] width 94 height 22
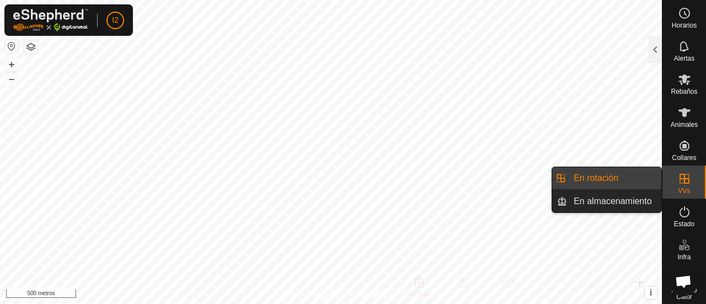
click at [617, 179] on link "En rotación" at bounding box center [614, 178] width 94 height 22
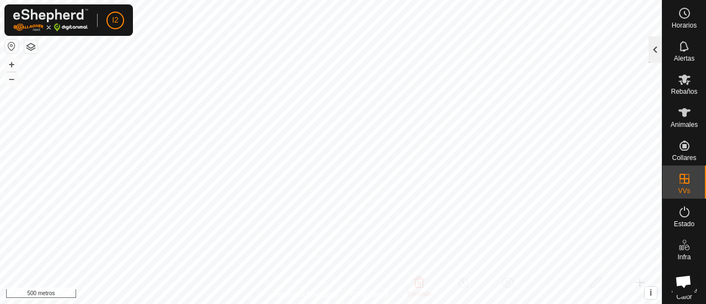
click at [653, 51] on div at bounding box center [655, 49] width 13 height 26
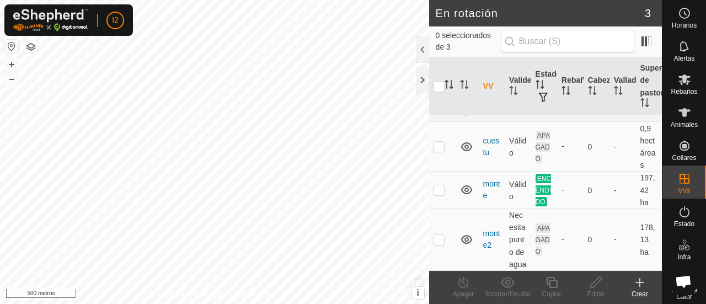
scroll to position [44, 0]
click at [489, 232] on font "monte2" at bounding box center [491, 239] width 17 height 20
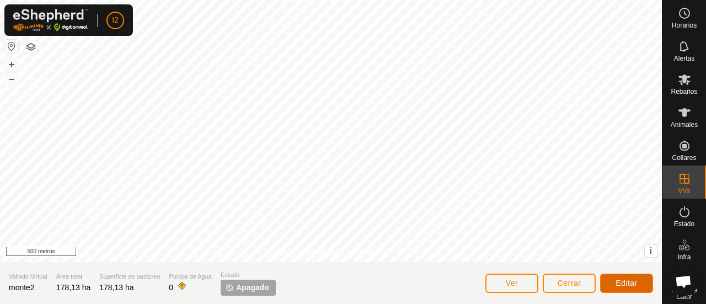
click at [629, 281] on font "Editar" at bounding box center [627, 283] width 22 height 9
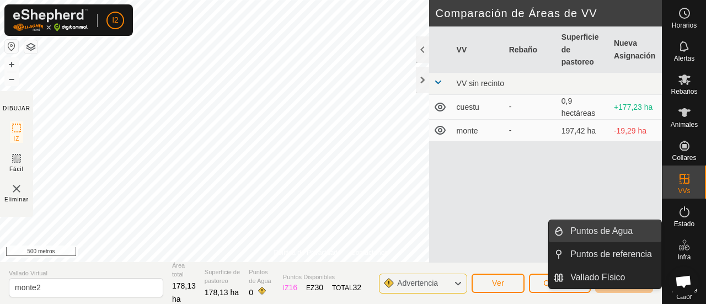
click at [622, 231] on link "Puntos de Agua" at bounding box center [613, 231] width 98 height 22
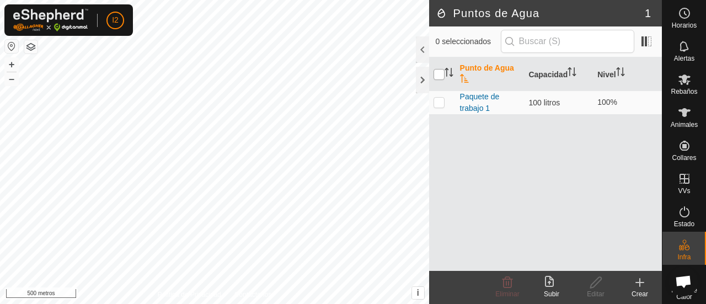
click at [439, 73] on input "checkbox" at bounding box center [439, 74] width 11 height 11
checkbox input "true"
click at [420, 48] on div at bounding box center [422, 49] width 13 height 26
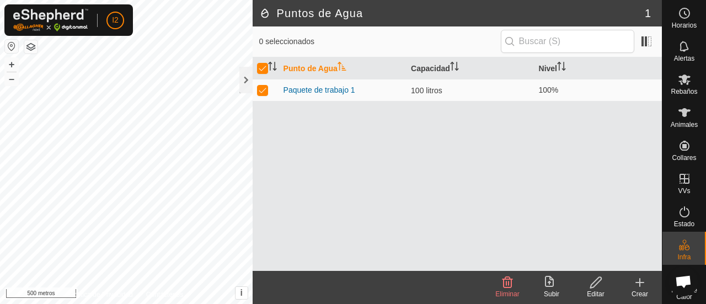
click at [597, 291] on font "Editar" at bounding box center [595, 294] width 17 height 8
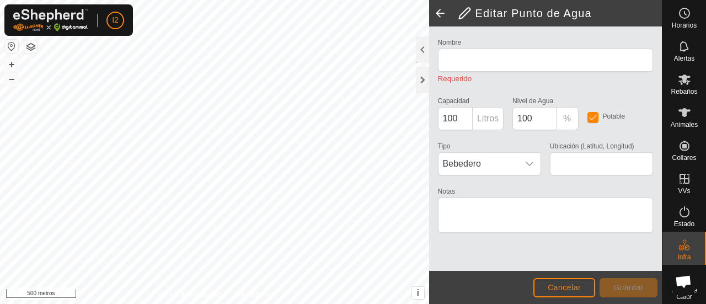
type input "WP 1"
type input "43.219358, -5.755053"
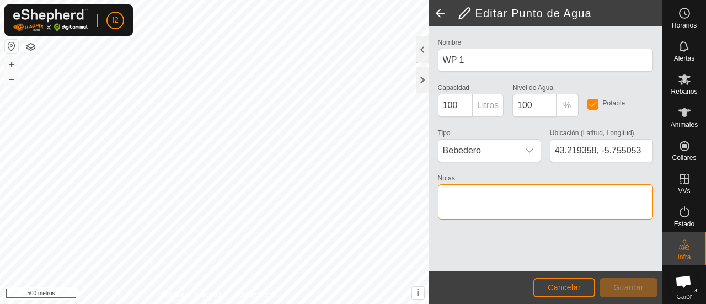
click at [467, 200] on textarea "Notas" at bounding box center [545, 201] width 215 height 35
type textarea "tellerina"
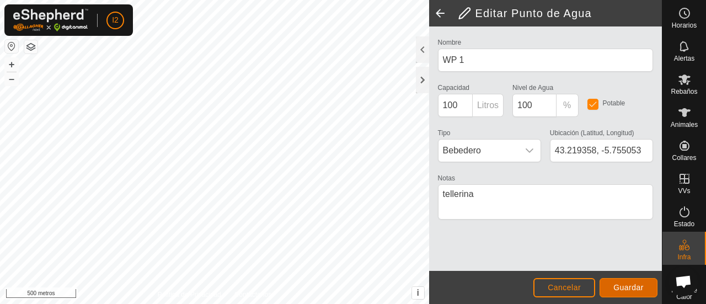
click at [640, 286] on font "Guardar" at bounding box center [629, 287] width 30 height 9
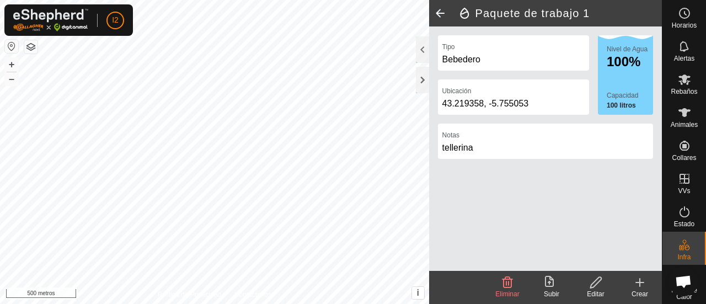
click at [552, 284] on icon at bounding box center [551, 282] width 13 height 13
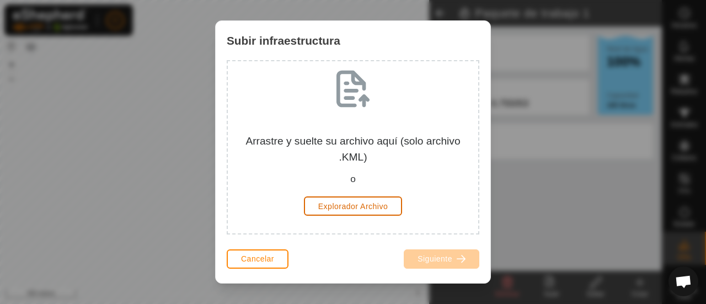
click at [349, 206] on font "Explorador Archivo" at bounding box center [353, 206] width 70 height 9
click at [255, 264] on button "Cancelar" at bounding box center [258, 258] width 62 height 19
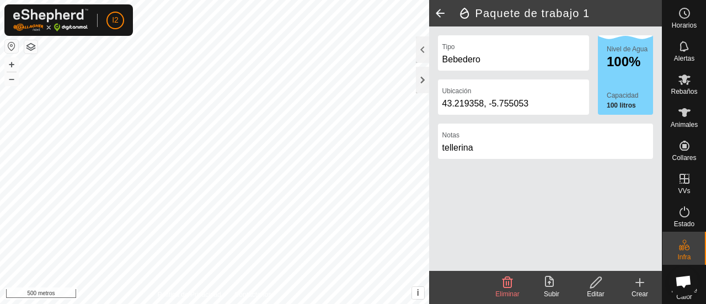
click at [641, 287] on icon at bounding box center [639, 282] width 13 height 13
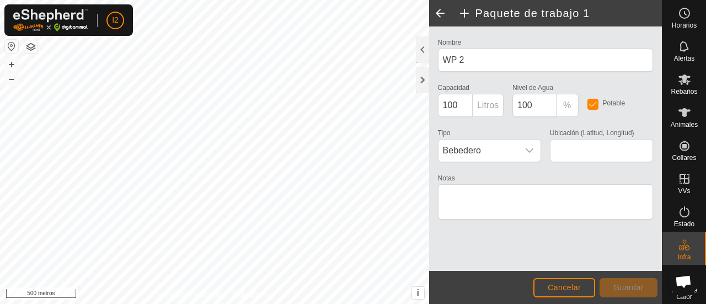
type input "43.232588, -5.755270"
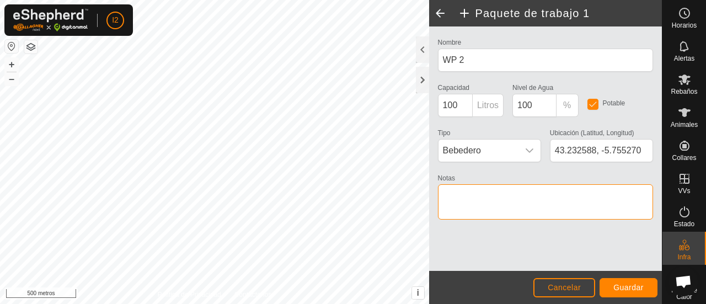
click at [461, 194] on textarea "Notas" at bounding box center [545, 201] width 215 height 35
type textarea "tellerina"
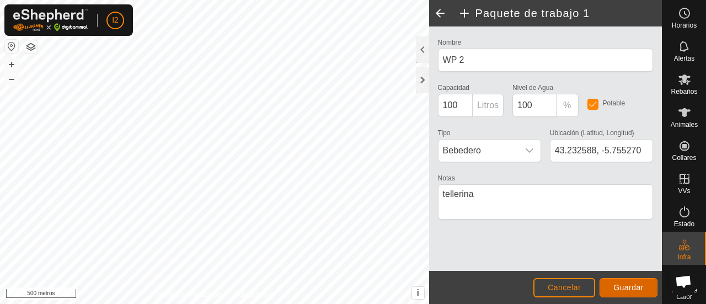
click at [619, 285] on font "Guardar" at bounding box center [629, 287] width 30 height 9
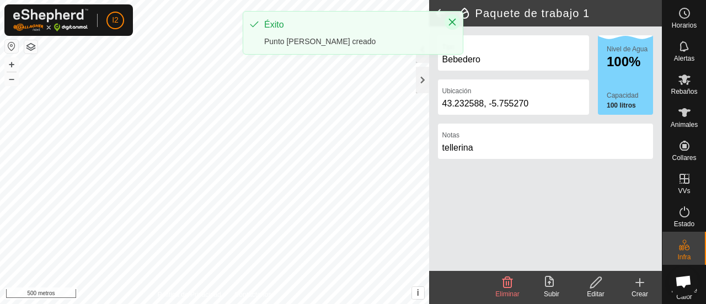
click at [452, 22] on icon "Cerca" at bounding box center [452, 22] width 7 height 7
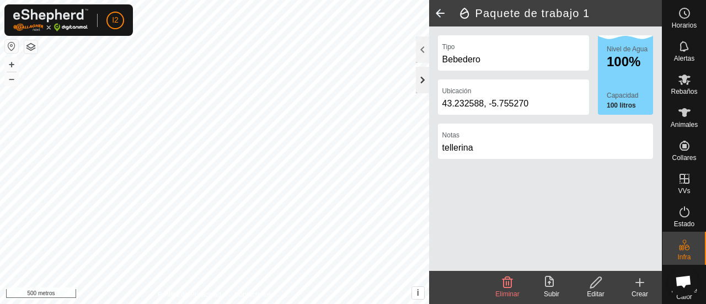
click at [424, 84] on div at bounding box center [422, 80] width 13 height 26
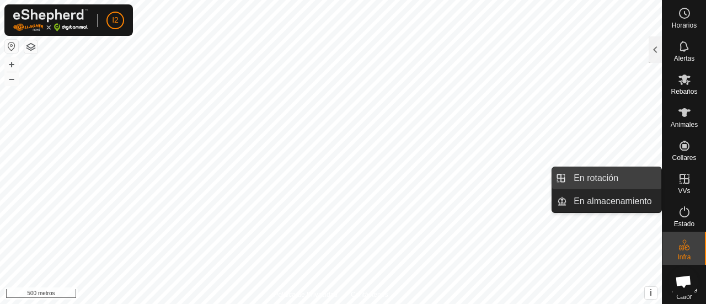
click at [613, 177] on link "En rotación" at bounding box center [614, 178] width 94 height 22
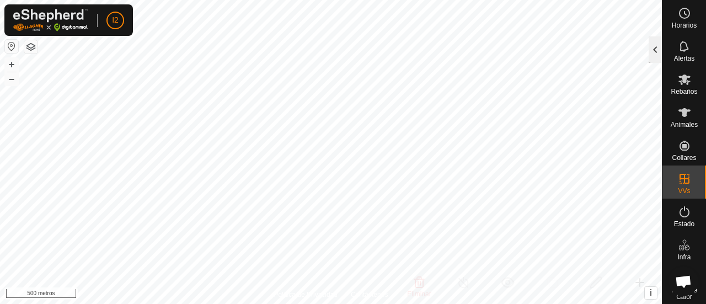
click at [654, 50] on div at bounding box center [655, 49] width 13 height 26
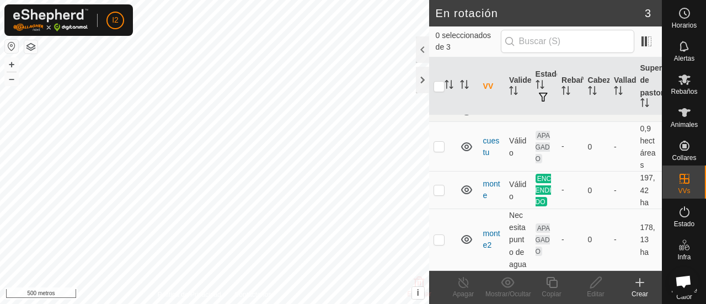
scroll to position [44, 0]
click at [439, 235] on p-checkbox at bounding box center [439, 239] width 11 height 9
checkbox input "true"
click at [438, 84] on input "checkbox" at bounding box center [439, 86] width 11 height 11
checkbox input "true"
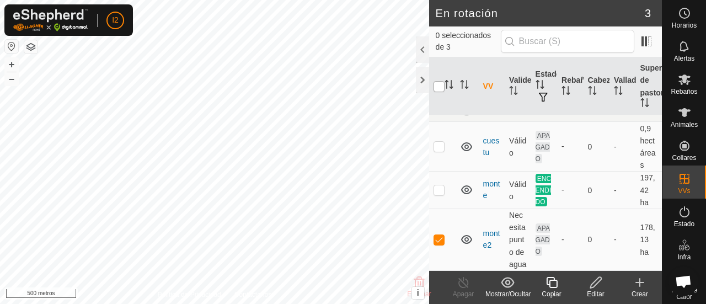
checkbox input "true"
click at [450, 85] on icon "Activar para ordenar" at bounding box center [449, 84] width 9 height 9
click at [542, 226] on font "APAGADO" at bounding box center [543, 240] width 14 height 31
click at [466, 287] on icon at bounding box center [464, 282] width 10 height 11
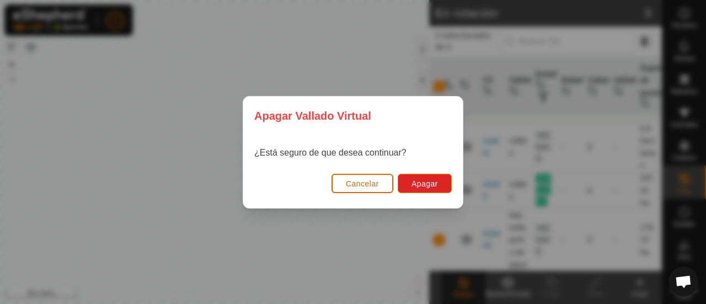
click at [363, 184] on font "Cancelar" at bounding box center [362, 183] width 33 height 9
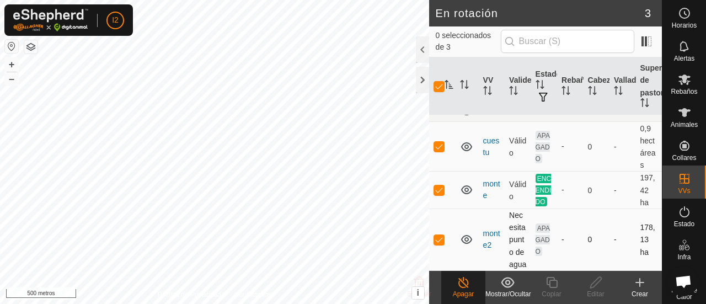
click at [466, 233] on icon at bounding box center [466, 239] width 13 height 13
click at [420, 48] on div at bounding box center [422, 49] width 13 height 26
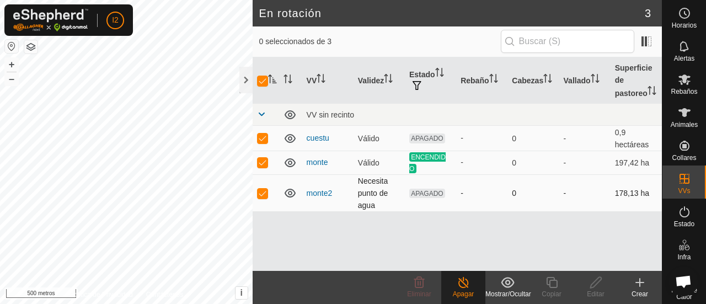
scroll to position [0, 0]
click at [438, 70] on icon "Activar para ordenar" at bounding box center [439, 72] width 9 height 9
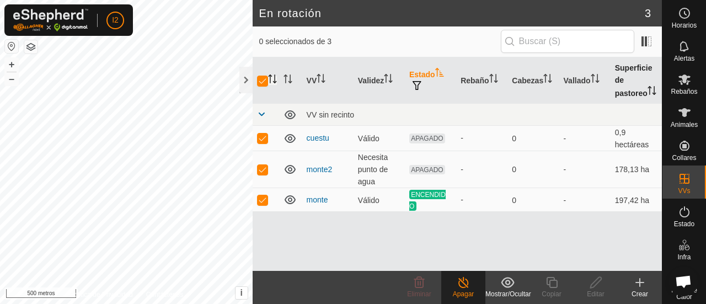
click at [652, 88] on icon "Activar para ordenar" at bounding box center [652, 90] width 9 height 9
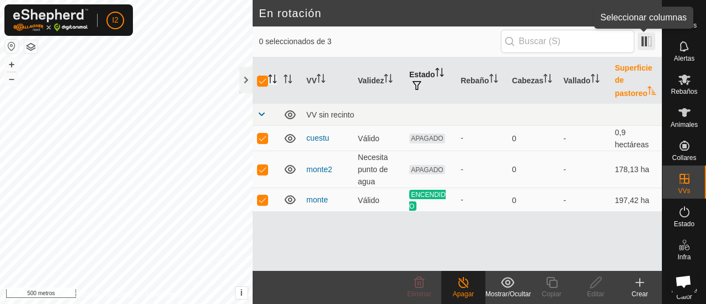
click at [651, 39] on span at bounding box center [647, 42] width 18 height 18
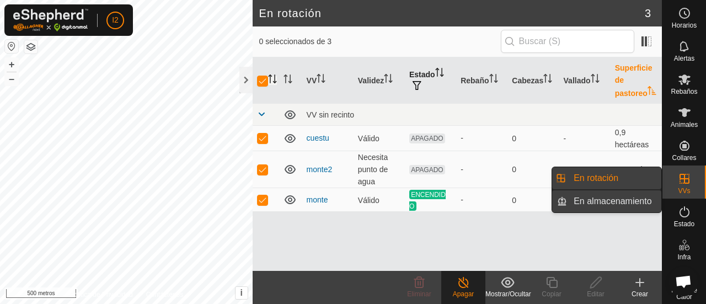
click at [598, 206] on link "En almacenamiento" at bounding box center [614, 201] width 94 height 22
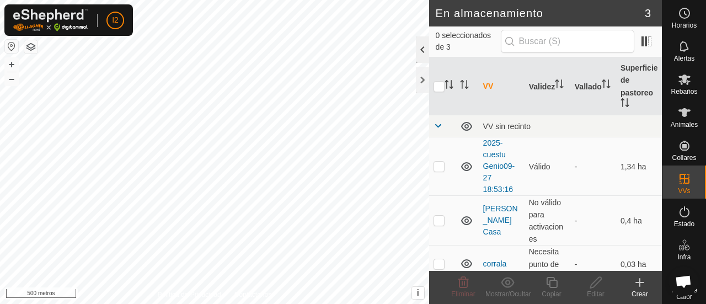
click at [422, 47] on div at bounding box center [422, 49] width 13 height 26
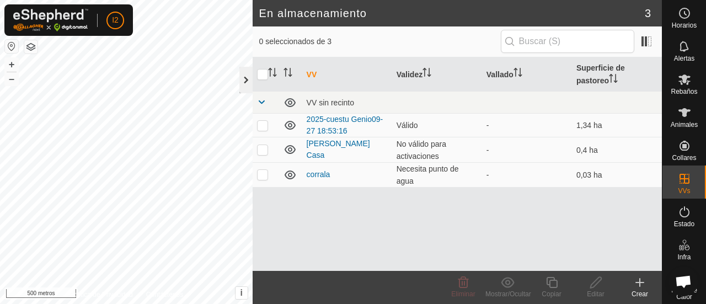
click at [245, 79] on div at bounding box center [245, 80] width 13 height 26
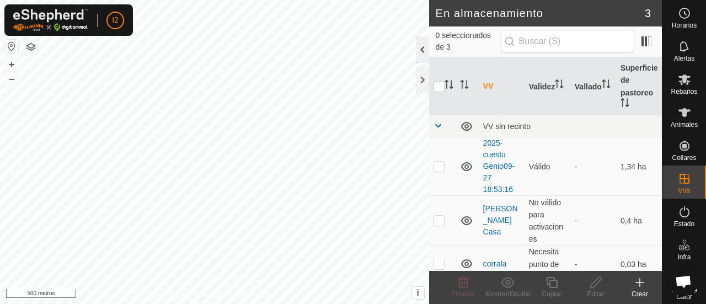
click at [421, 49] on div at bounding box center [422, 49] width 13 height 26
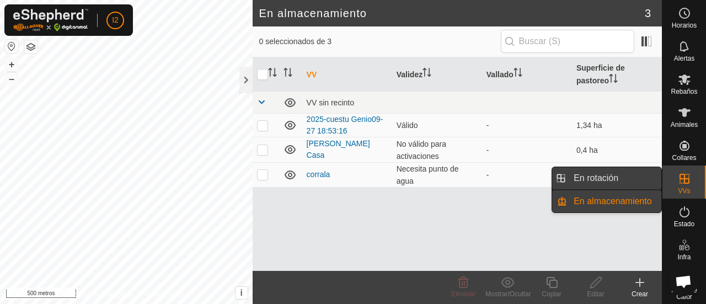
click at [631, 183] on link "En rotación" at bounding box center [614, 178] width 94 height 22
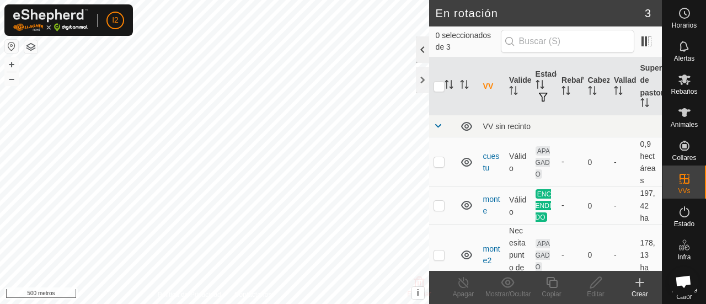
click at [422, 49] on div at bounding box center [422, 49] width 13 height 26
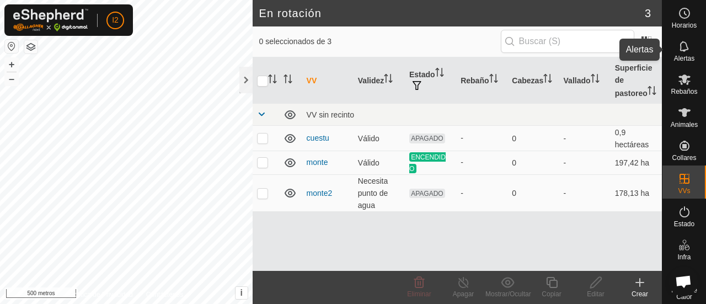
click at [677, 54] on es-notification-svg-icon at bounding box center [685, 47] width 20 height 18
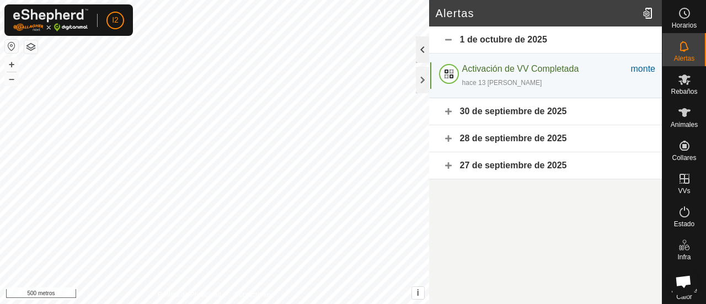
click at [422, 47] on div at bounding box center [422, 49] width 13 height 26
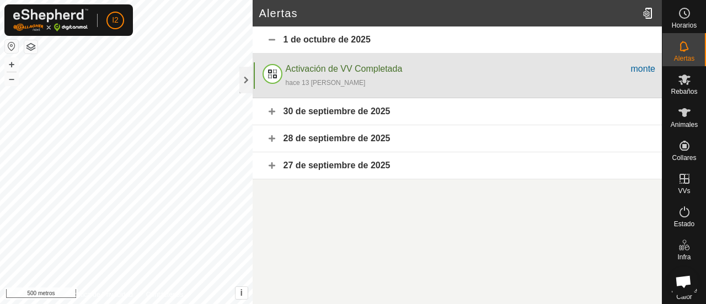
click at [377, 76] on div "hace 13 [PERSON_NAME]" at bounding box center [471, 82] width 370 height 13
click at [275, 73] on div at bounding box center [272, 75] width 26 height 26
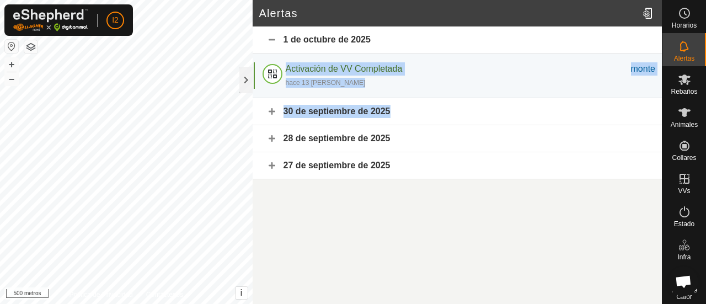
drag, startPoint x: 275, startPoint y: 73, endPoint x: 599, endPoint y: 135, distance: 330.4
click at [599, 135] on div "1 de octubre de 2025 Activación de VV Completada monte hace 13 [PERSON_NAME] 30…" at bounding box center [457, 102] width 409 height 153
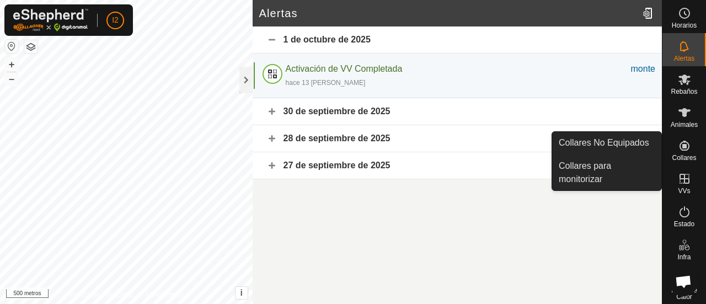
click at [681, 150] on icon at bounding box center [685, 146] width 10 height 10
click at [683, 149] on icon at bounding box center [685, 146] width 10 height 10
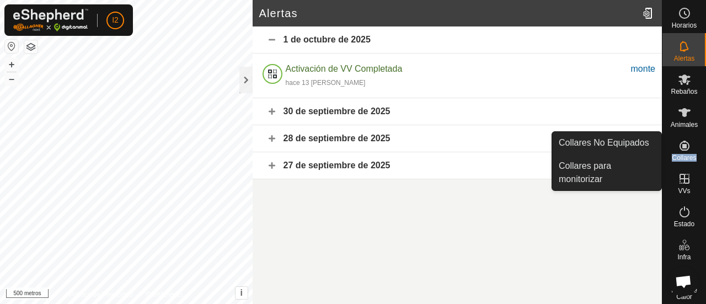
click at [683, 149] on icon at bounding box center [685, 146] width 10 height 10
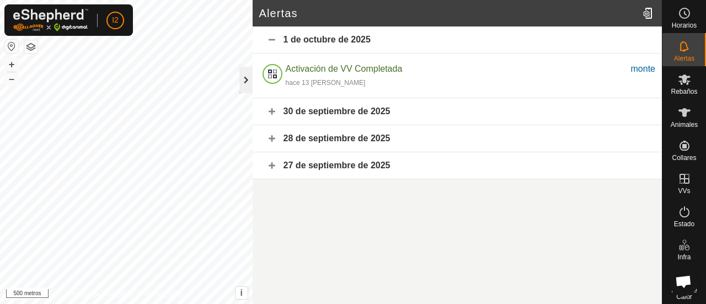
click at [246, 77] on div at bounding box center [245, 80] width 13 height 26
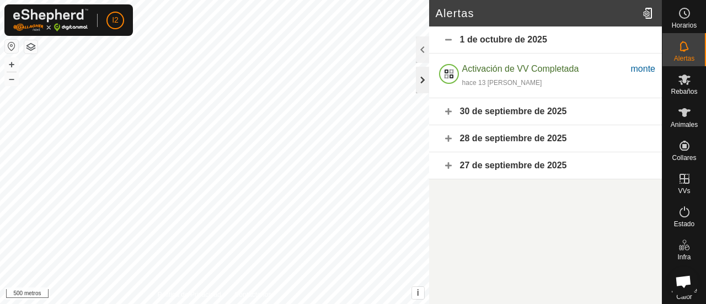
click at [425, 74] on div at bounding box center [422, 80] width 13 height 26
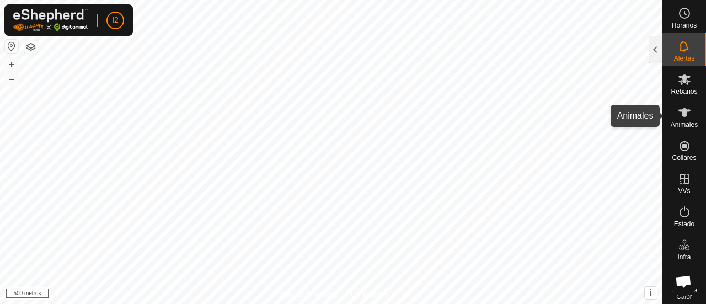
click at [680, 117] on icon at bounding box center [684, 112] width 13 height 13
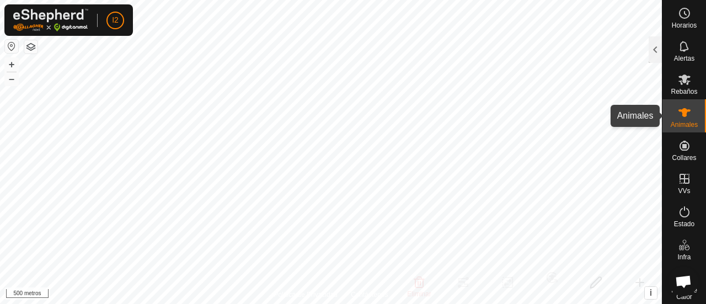
click at [677, 124] on font "Animales" at bounding box center [684, 125] width 27 height 8
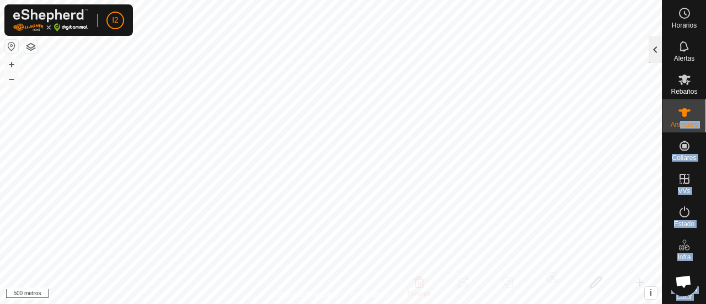
drag, startPoint x: 677, startPoint y: 124, endPoint x: 652, endPoint y: 49, distance: 79.0
click at [652, 49] on div "Horarios Alertas Rebaños Animales Collares VVs Estado Infra Mapa de Calor Ayuda…" at bounding box center [353, 152] width 706 height 304
click at [652, 49] on div at bounding box center [655, 49] width 13 height 26
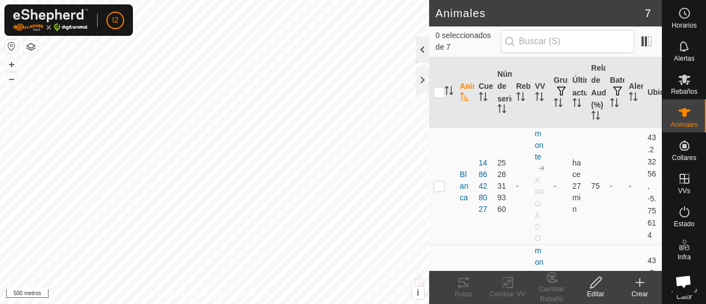
click at [420, 49] on div at bounding box center [422, 49] width 13 height 26
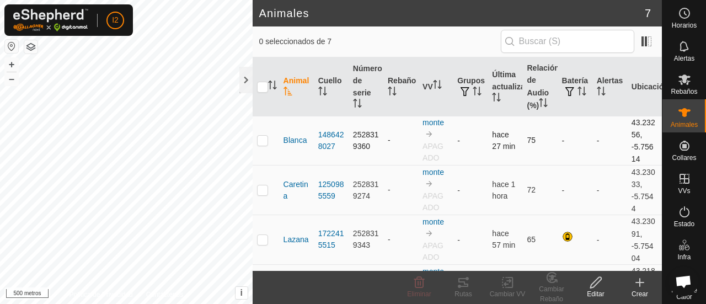
click at [259, 139] on p-checkbox at bounding box center [262, 140] width 11 height 9
checkbox input "true"
click at [262, 193] on p-checkbox at bounding box center [262, 189] width 11 height 9
checkbox input "true"
click at [262, 243] on p-checkbox at bounding box center [262, 239] width 11 height 9
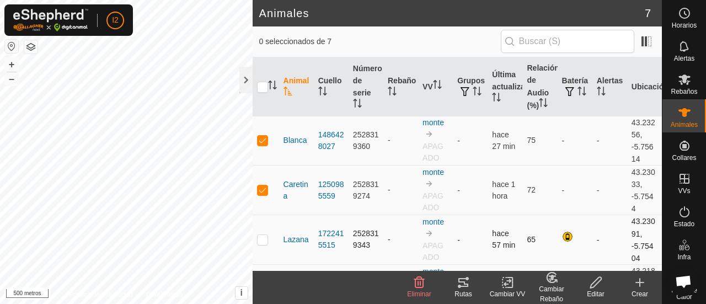
checkbox input "true"
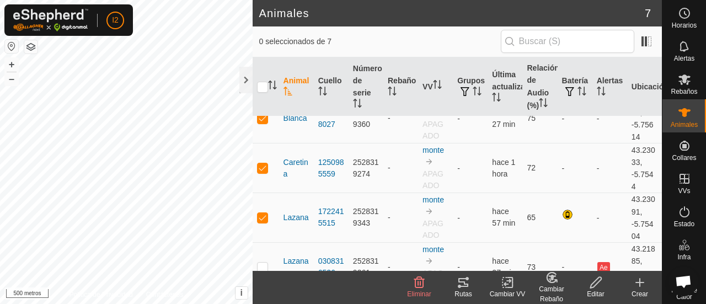
scroll to position [44, 0]
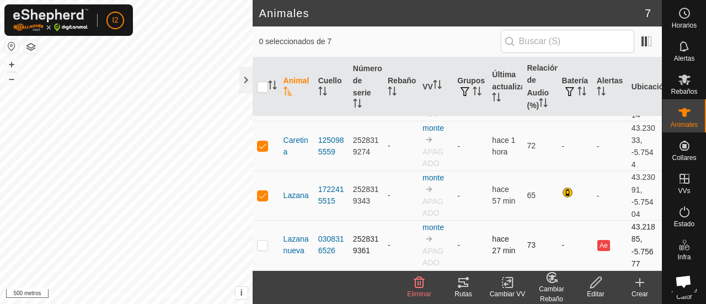
click at [259, 249] on p-checkbox at bounding box center [262, 245] width 11 height 9
checkbox input "true"
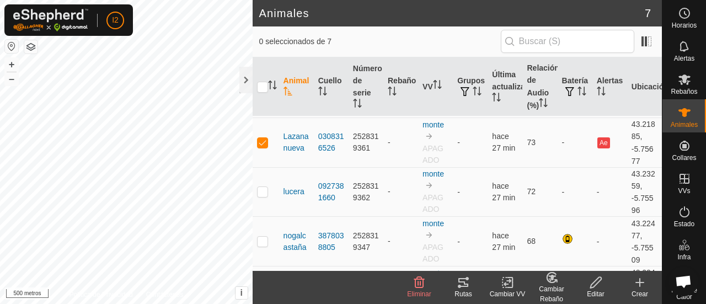
scroll to position [155, 0]
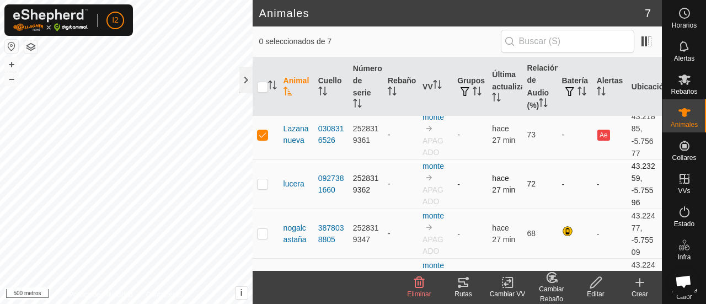
click at [265, 188] on p-checkbox at bounding box center [262, 183] width 11 height 9
checkbox input "true"
click at [263, 238] on p-checkbox at bounding box center [262, 233] width 11 height 9
checkbox input "true"
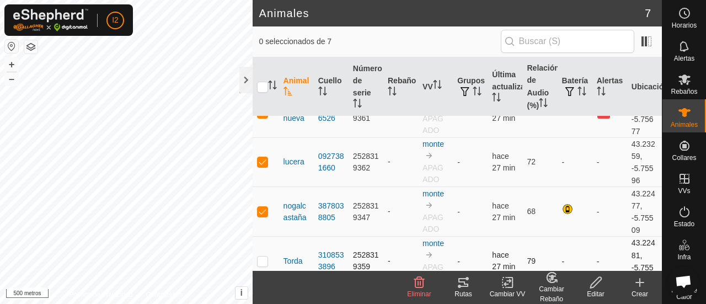
click at [262, 265] on p-checkbox at bounding box center [262, 261] width 11 height 9
checkbox input "true"
click at [510, 284] on icon at bounding box center [508, 282] width 14 height 13
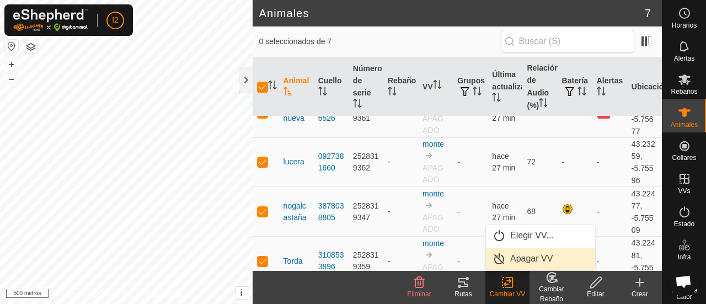
click at [536, 260] on link "Apagar VV" at bounding box center [540, 259] width 109 height 22
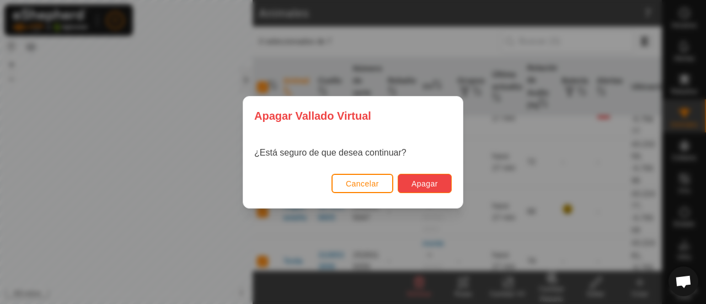
click at [421, 184] on font "Apagar" at bounding box center [425, 183] width 26 height 9
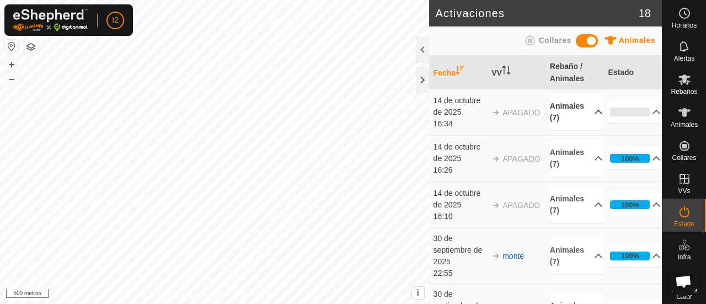
click at [584, 112] on p-accordion-header "Animales (7)" at bounding box center [576, 112] width 53 height 36
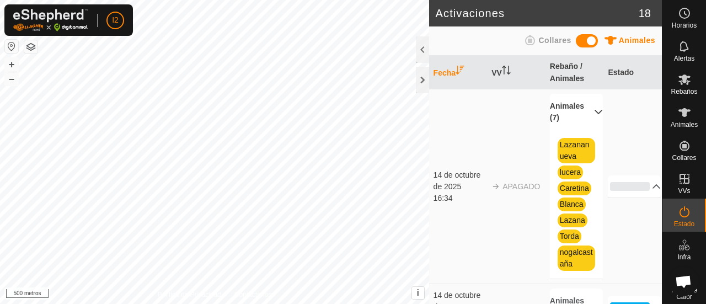
click at [588, 109] on p-accordion-header "Animales (7)" at bounding box center [576, 112] width 53 height 36
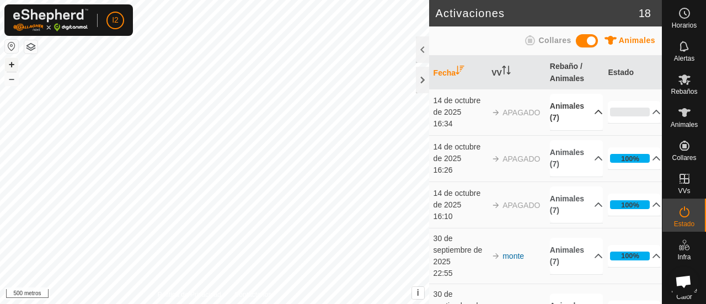
click at [12, 65] on font "+" at bounding box center [12, 64] width 6 height 12
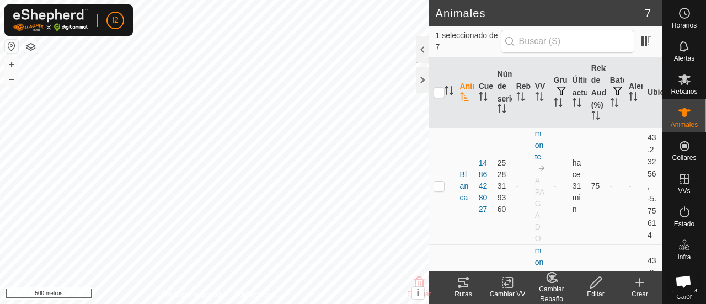
click at [510, 285] on icon at bounding box center [508, 282] width 14 height 13
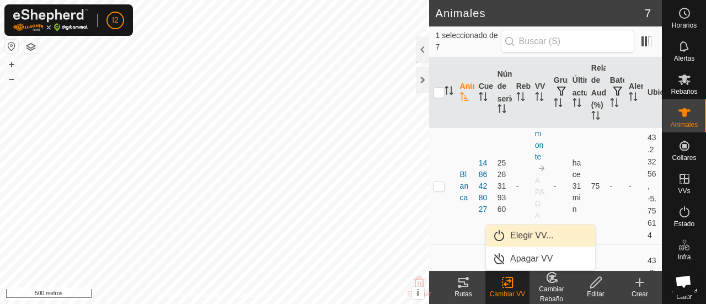
click at [526, 232] on link "Elegir VV..." at bounding box center [540, 236] width 109 height 22
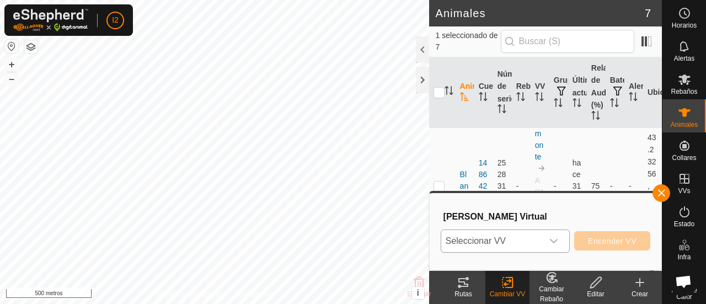
click at [553, 238] on icon "disparador desplegable" at bounding box center [554, 241] width 9 height 9
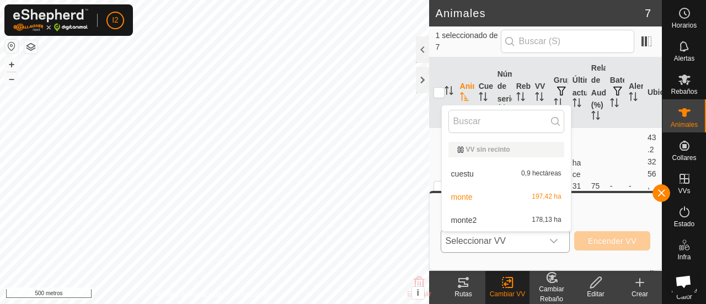
click at [501, 216] on li "monte2 178,13 ha" at bounding box center [506, 220] width 129 height 22
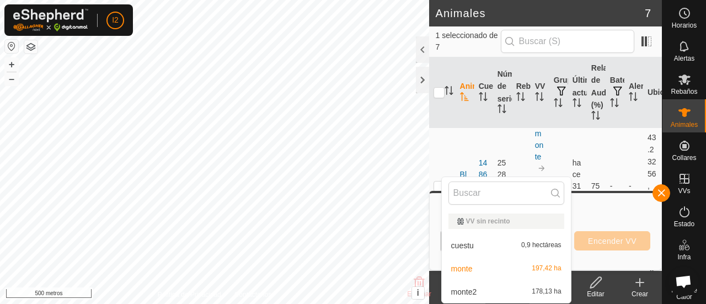
click at [480, 291] on li "monte2 178,13 ha" at bounding box center [506, 292] width 129 height 22
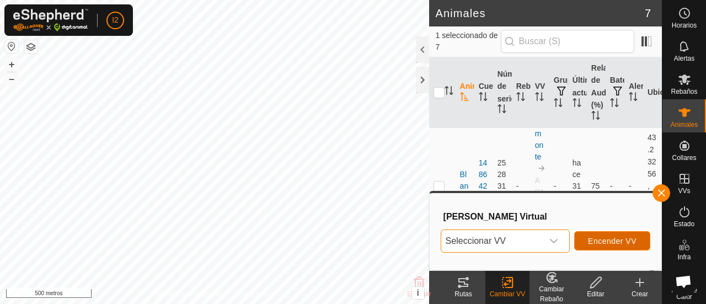
click at [607, 235] on button "Encender VV" at bounding box center [612, 240] width 76 height 19
